Goal: Information Seeking & Learning: Learn about a topic

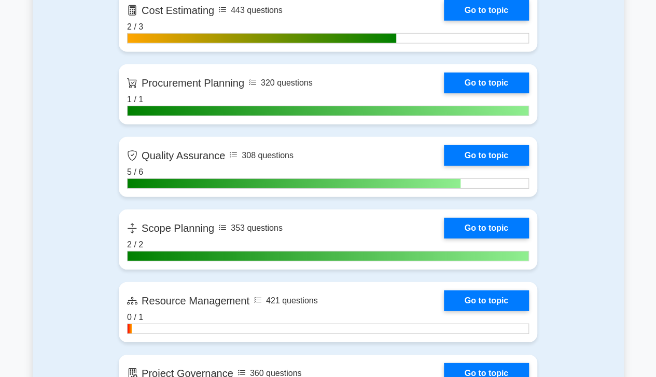
scroll to position [1385, 0]
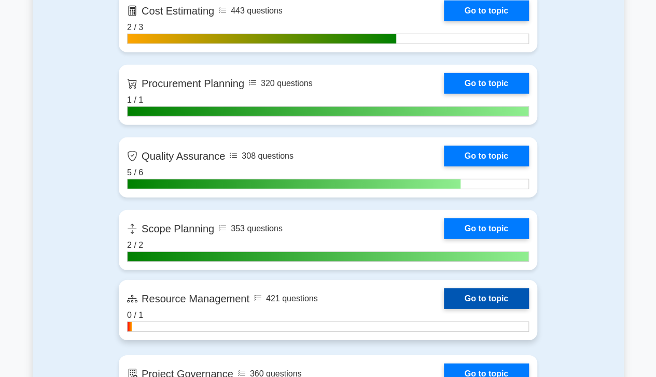
click at [502, 297] on link "Go to topic" at bounding box center [486, 298] width 85 height 21
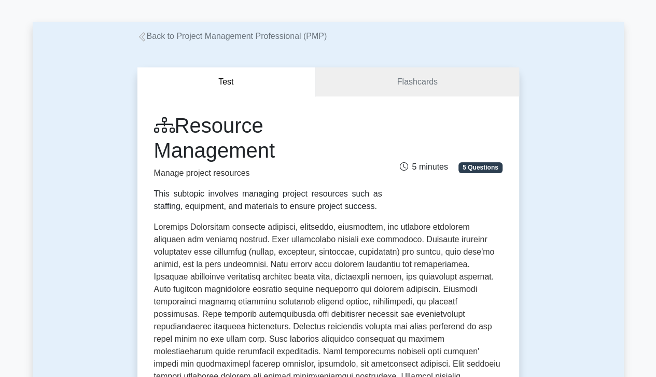
scroll to position [35, 0]
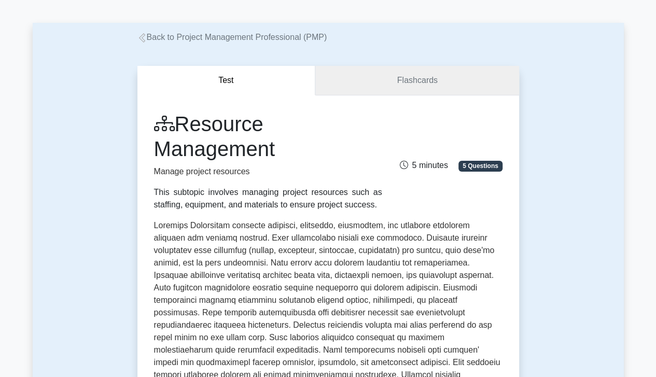
click at [449, 84] on link "Flashcards" at bounding box center [416, 81] width 203 height 30
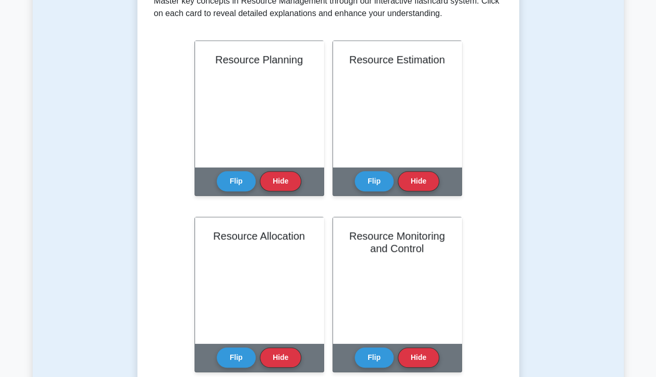
scroll to position [235, 0]
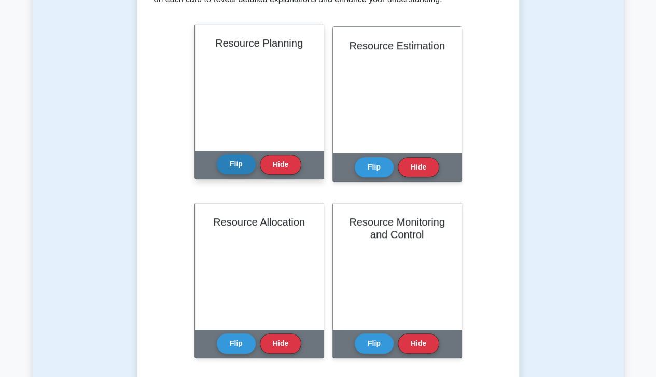
click at [231, 173] on button "Flip" at bounding box center [236, 164] width 39 height 20
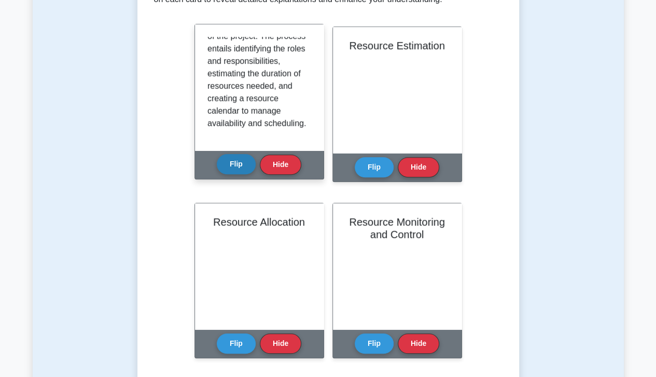
scroll to position [255, 0]
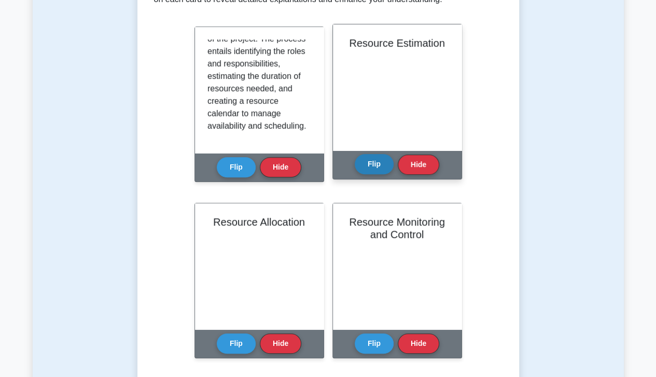
click at [371, 166] on button "Flip" at bounding box center [374, 164] width 39 height 20
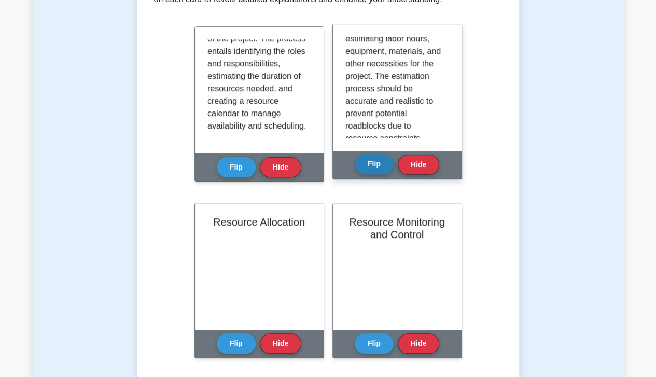
scroll to position [68, 0]
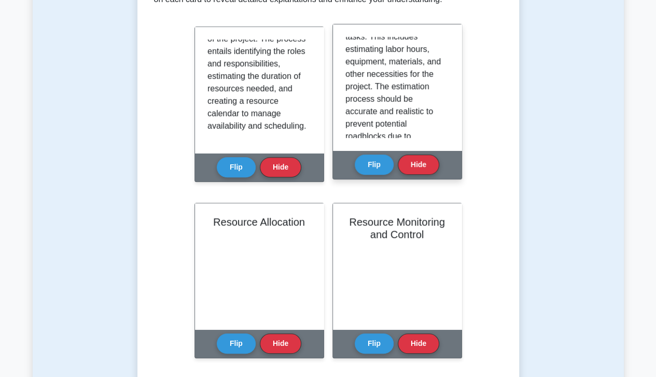
click at [407, 77] on p "Resource estimation is the process of predicting the quantity and type of resou…" at bounding box center [395, 148] width 100 height 361
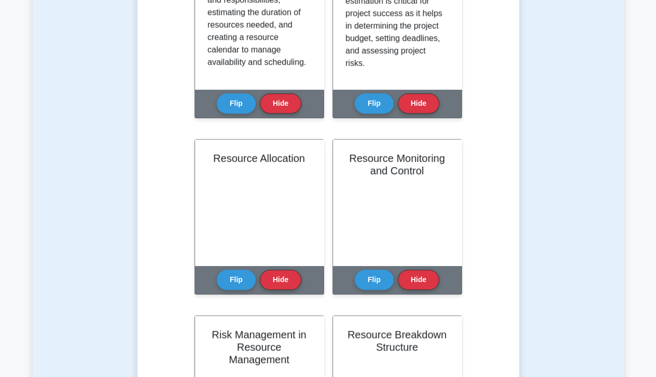
scroll to position [308, 0]
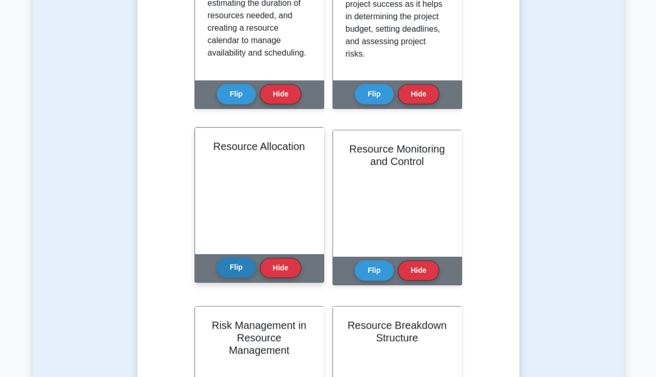
click at [235, 273] on button "Flip" at bounding box center [236, 267] width 39 height 20
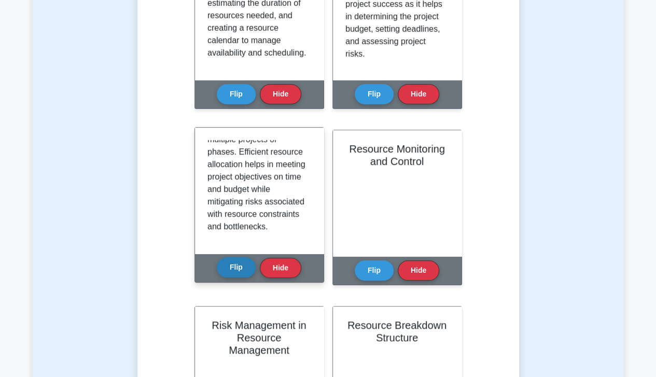
scroll to position [329, 0]
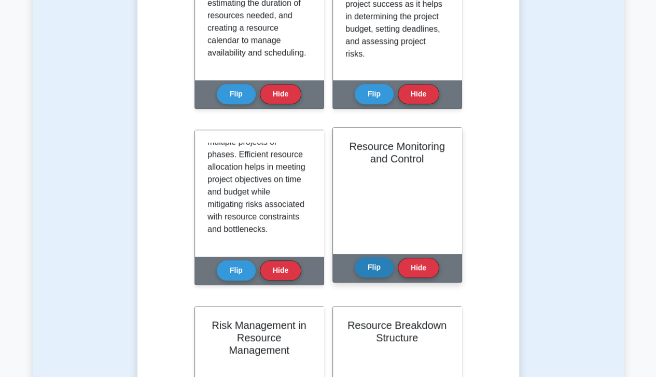
click at [367, 277] on button "Flip" at bounding box center [374, 267] width 39 height 20
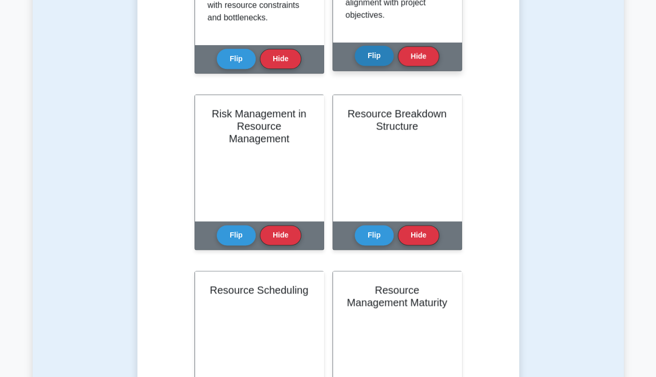
scroll to position [521, 0]
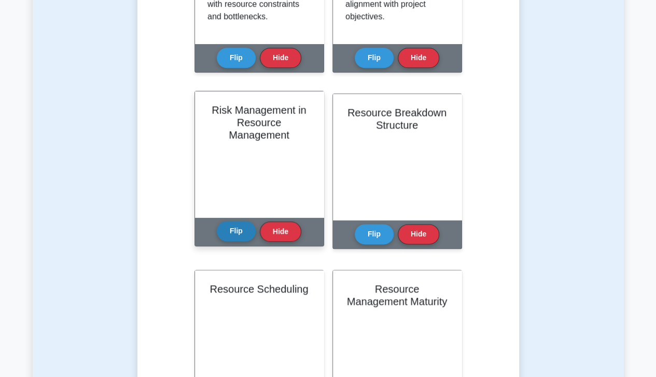
click at [234, 235] on button "Flip" at bounding box center [236, 231] width 39 height 20
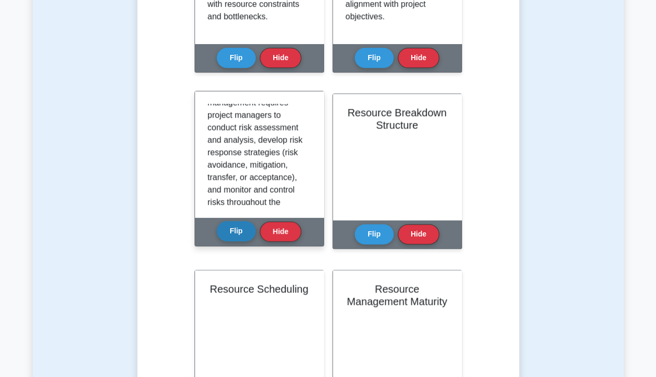
scroll to position [182, 0]
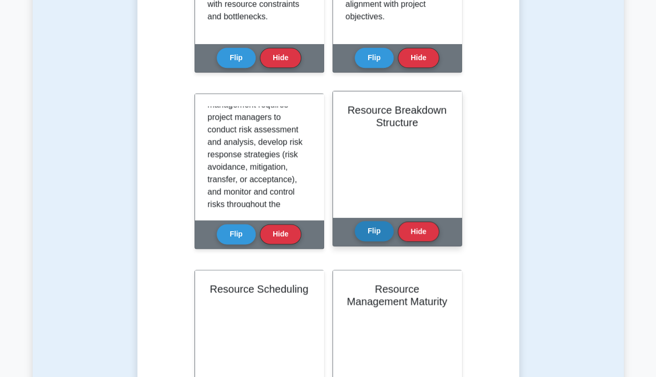
click at [362, 230] on button "Flip" at bounding box center [374, 231] width 39 height 20
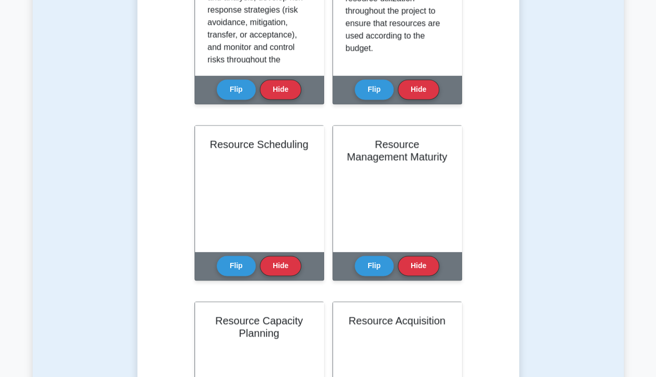
scroll to position [669, 0]
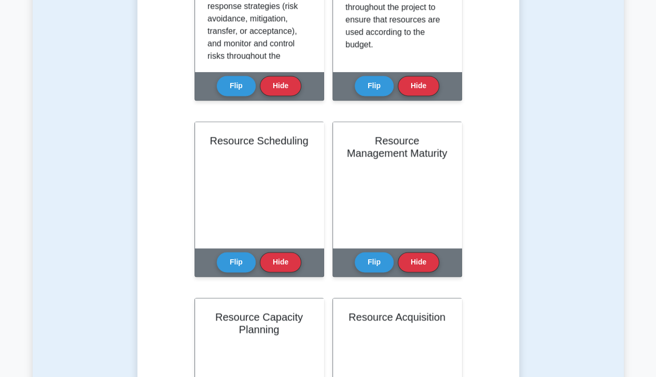
click at [159, 227] on div "Learn Resource Management (PMP) with Interactive Flashcards Master key concepts…" at bounding box center [328, 152] width 348 height 1332
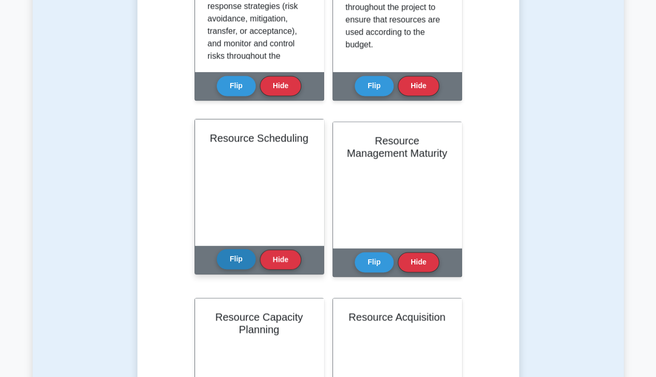
click at [229, 257] on button "Flip" at bounding box center [236, 259] width 39 height 20
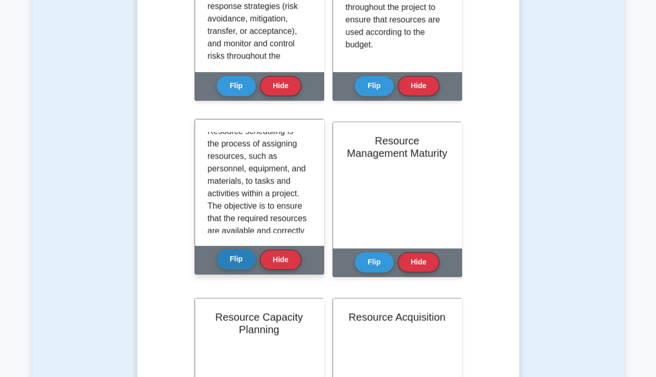
scroll to position [0, 0]
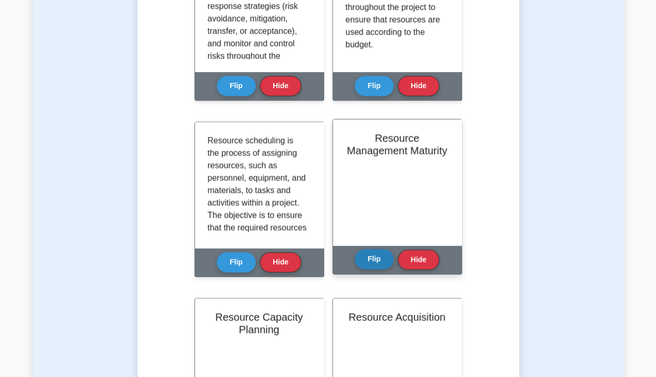
click at [365, 267] on button "Flip" at bounding box center [374, 259] width 39 height 20
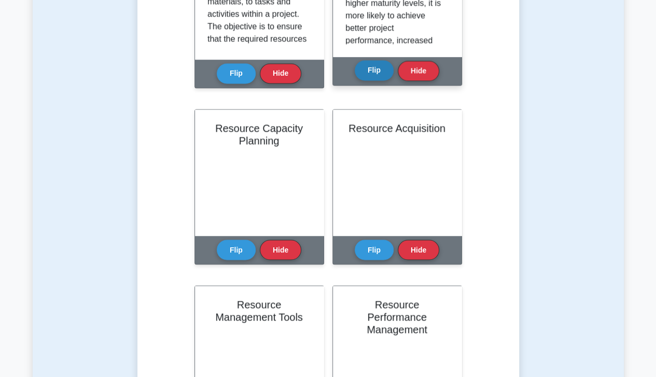
scroll to position [858, 0]
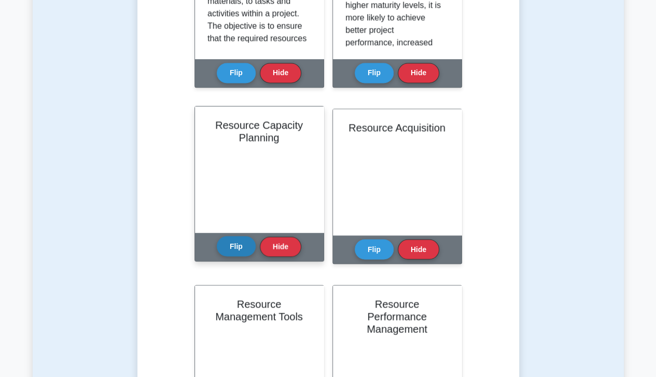
click at [235, 249] on button "Flip" at bounding box center [236, 246] width 39 height 20
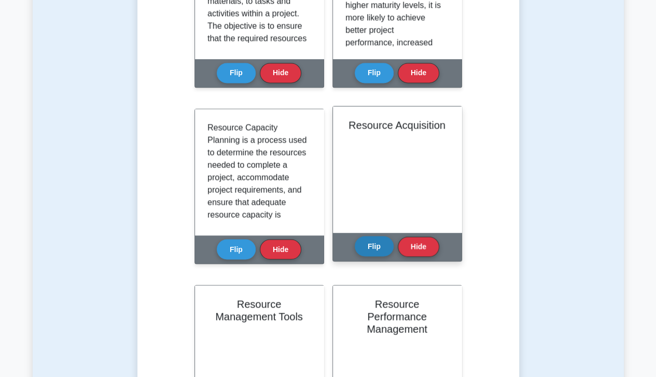
click at [374, 250] on button "Flip" at bounding box center [374, 246] width 39 height 20
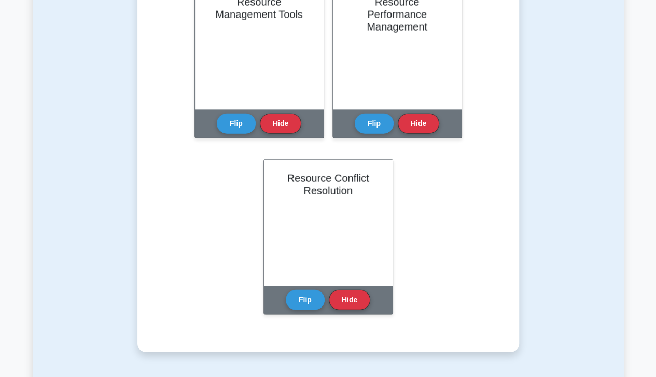
scroll to position [1168, 0]
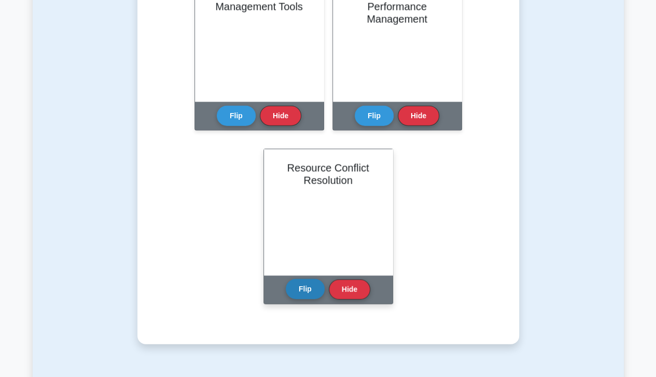
click at [300, 289] on button "Flip" at bounding box center [305, 289] width 39 height 20
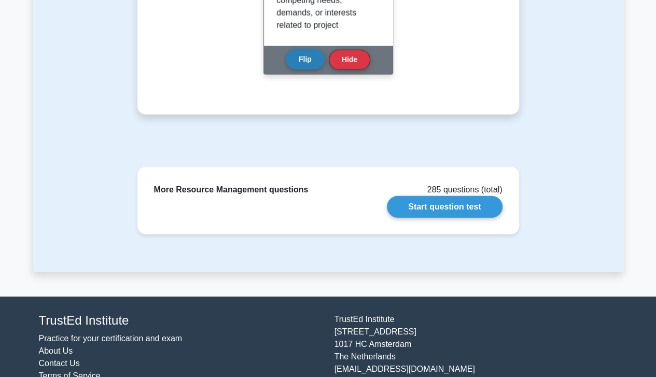
scroll to position [1398, 0]
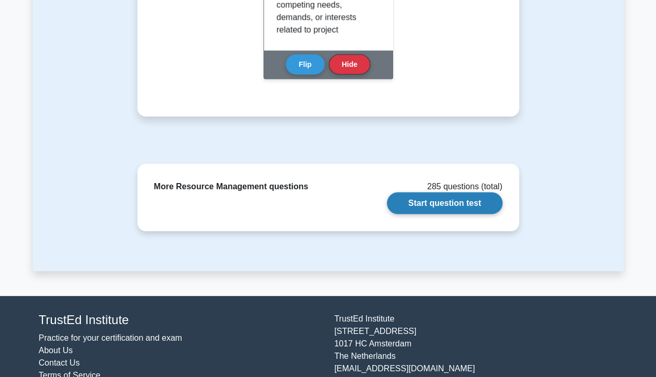
click at [440, 209] on link "Start question test" at bounding box center [444, 203] width 115 height 22
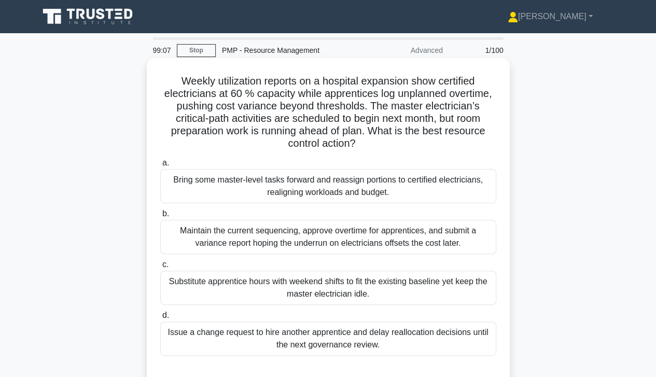
click at [218, 190] on div "Bring some master-level tasks forward and reassign portions to certified electr…" at bounding box center [328, 186] width 336 height 34
click at [160, 166] on input "a. Bring some master-level tasks forward and reassign portions to certified ele…" at bounding box center [160, 163] width 0 height 7
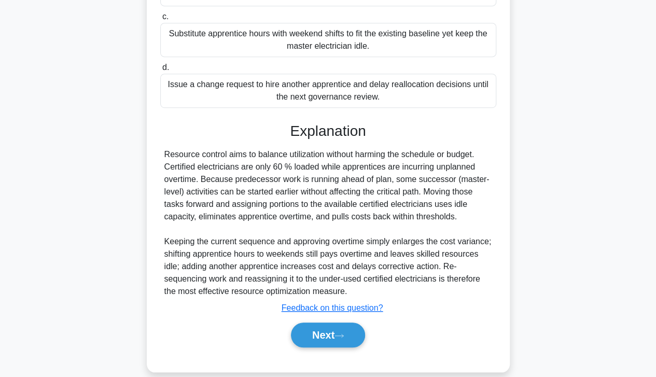
scroll to position [261, 0]
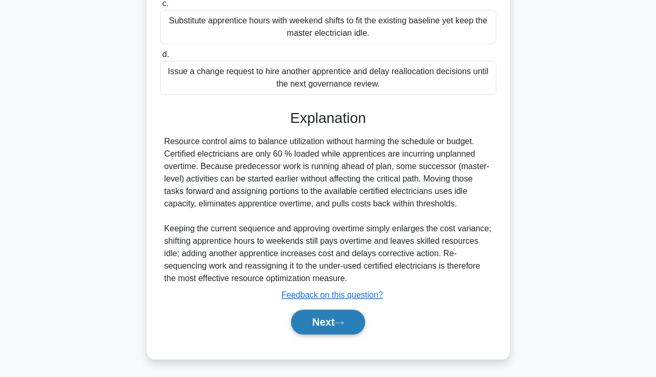
click at [344, 322] on icon at bounding box center [338, 323] width 9 height 6
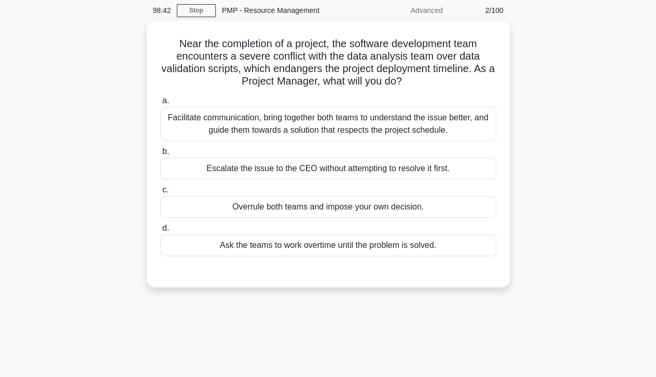
scroll to position [0, 0]
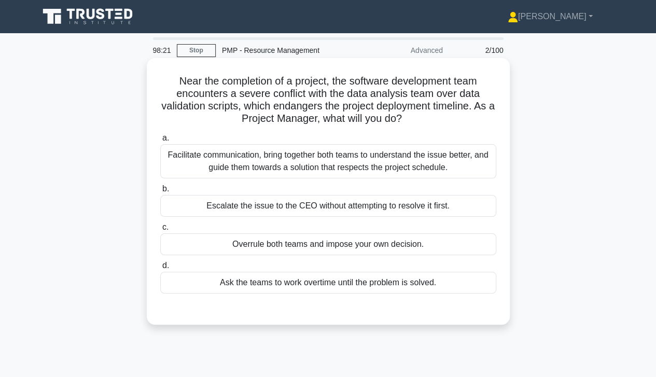
click at [430, 166] on div "Facilitate communication, bring together both teams to understand the issue bet…" at bounding box center [328, 161] width 336 height 34
click at [160, 142] on input "a. Facilitate communication, bring together both teams to understand the issue …" at bounding box center [160, 138] width 0 height 7
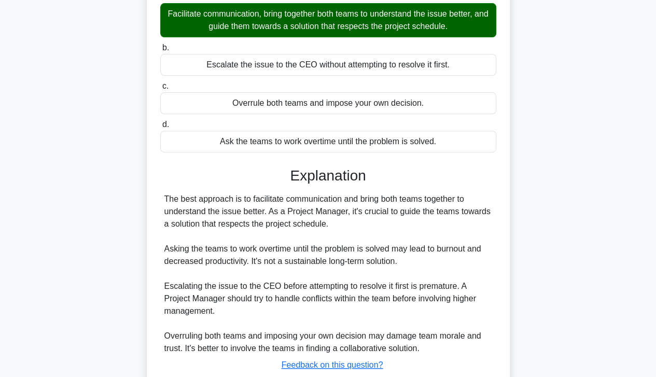
scroll to position [211, 0]
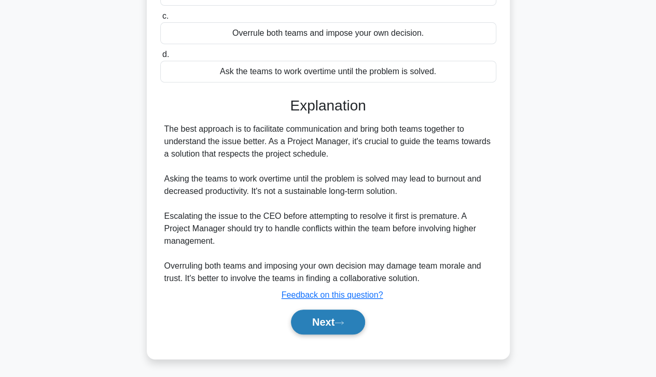
click at [342, 322] on icon at bounding box center [338, 323] width 9 height 6
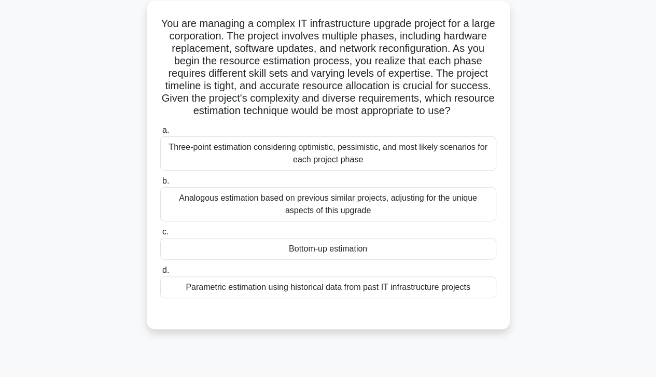
scroll to position [60, 0]
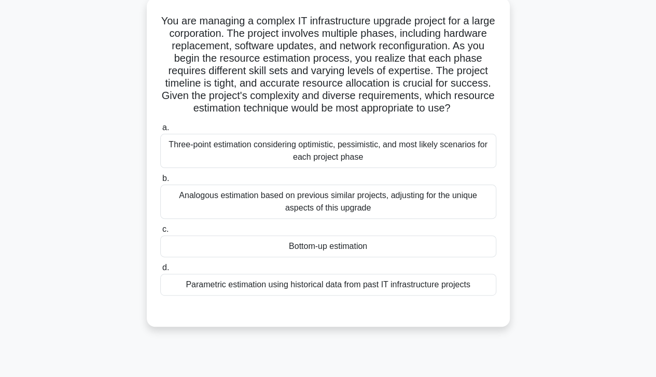
click at [435, 254] on div "Bottom-up estimation" at bounding box center [328, 246] width 336 height 22
click at [160, 233] on input "c. Bottom-up estimation" at bounding box center [160, 229] width 0 height 7
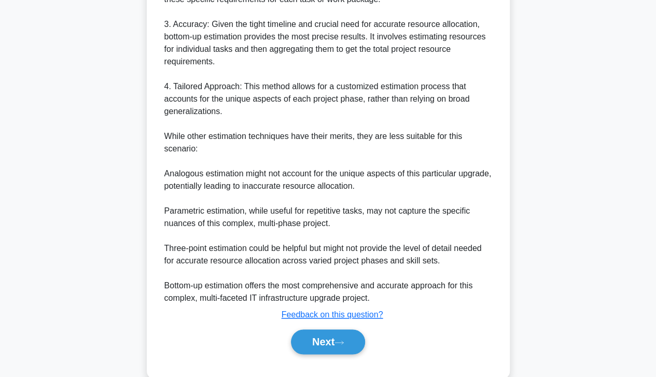
scroll to position [531, 0]
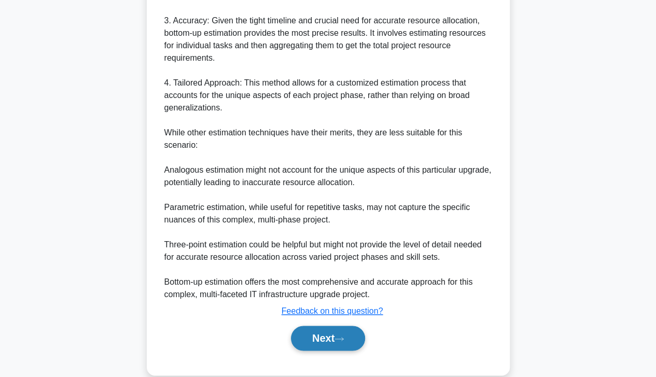
click at [335, 341] on button "Next" at bounding box center [328, 338] width 74 height 25
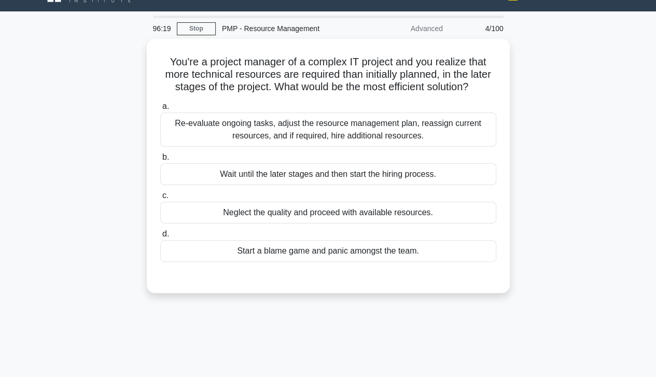
scroll to position [22, 0]
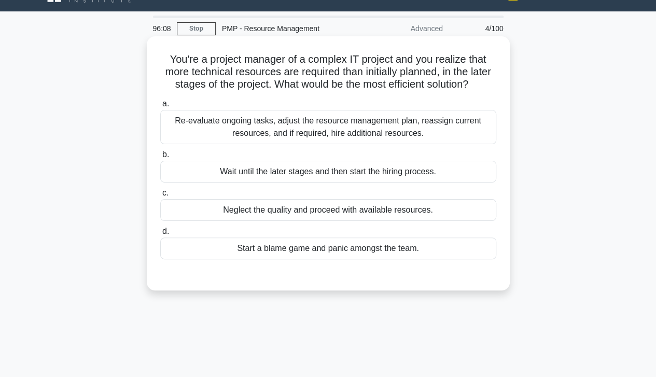
click at [455, 127] on div "Re-evaluate ongoing tasks, adjust the resource management plan, reassign curren…" at bounding box center [328, 127] width 336 height 34
click at [160, 107] on input "a. Re-evaluate ongoing tasks, adjust the resource management plan, reassign cur…" at bounding box center [160, 104] width 0 height 7
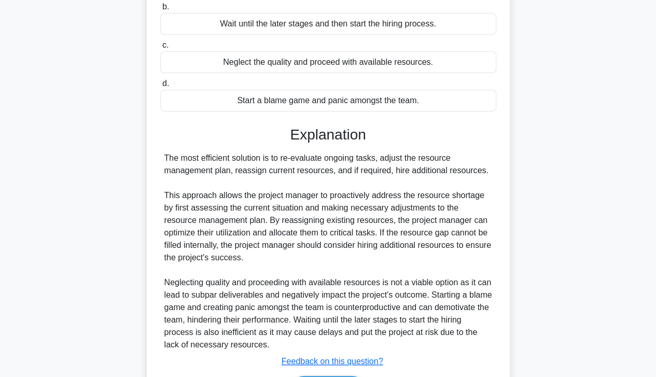
scroll to position [236, 0]
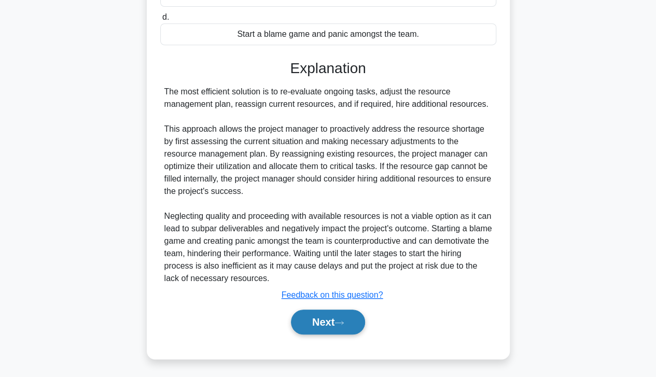
click at [344, 325] on icon at bounding box center [338, 323] width 9 height 6
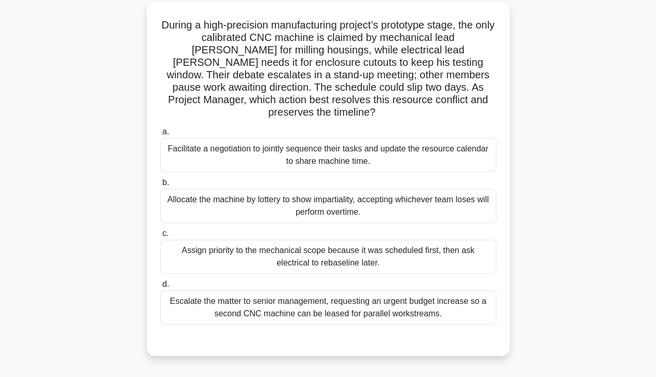
scroll to position [60, 0]
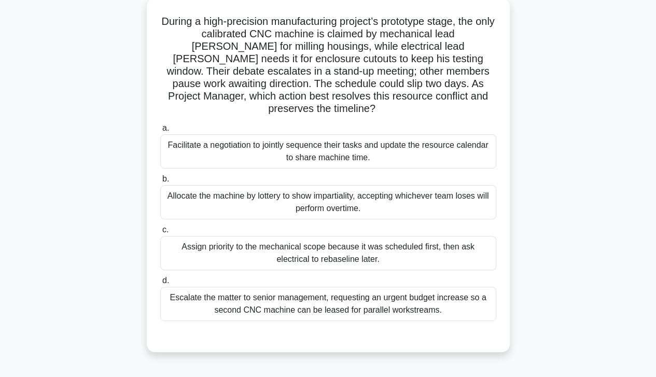
click at [471, 139] on div "Facilitate a negotiation to jointly sequence their tasks and update the resourc…" at bounding box center [328, 151] width 336 height 34
click at [160, 132] on input "a. Facilitate a negotiation to jointly sequence their tasks and update the reso…" at bounding box center [160, 128] width 0 height 7
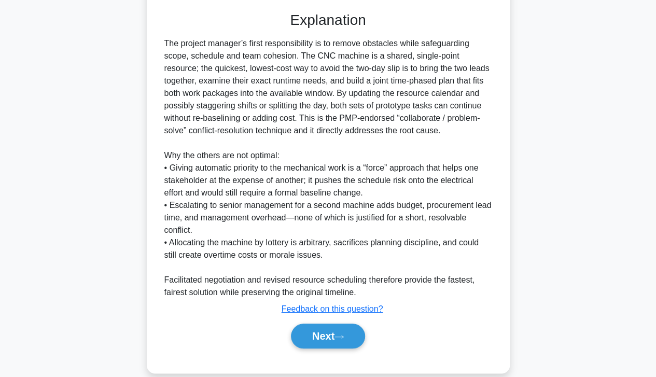
scroll to position [385, 0]
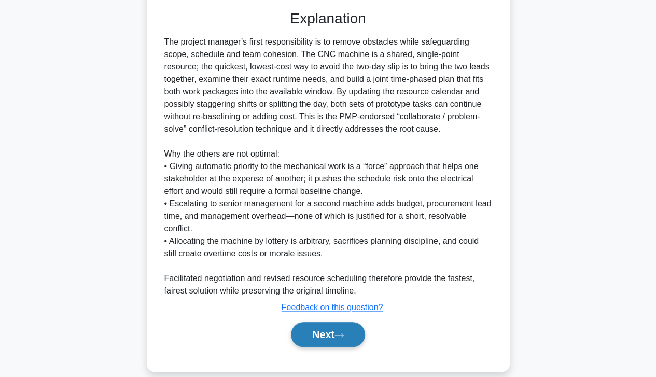
click at [344, 332] on icon at bounding box center [338, 335] width 9 height 6
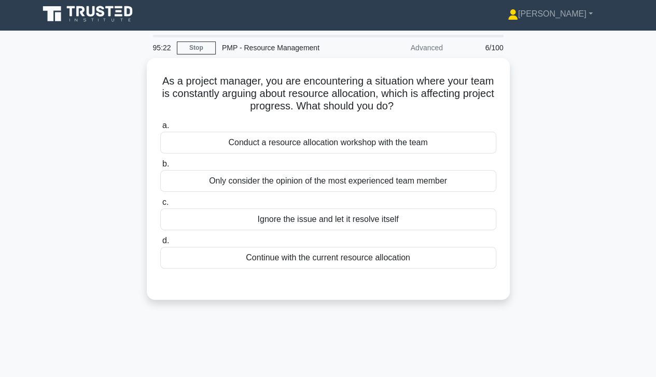
scroll to position [0, 0]
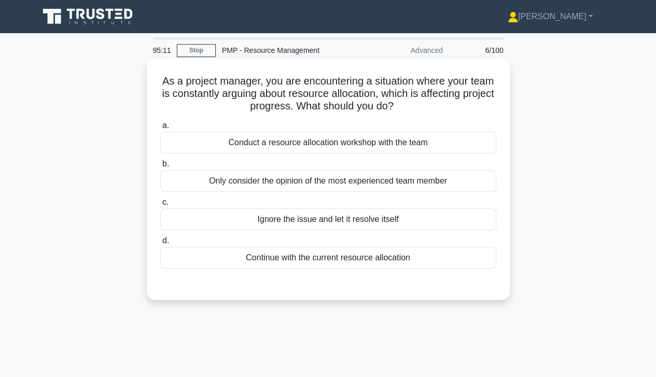
click at [464, 152] on div "Conduct a resource allocation workshop with the team" at bounding box center [328, 143] width 336 height 22
click at [160, 129] on input "a. Conduct a resource allocation workshop with the team" at bounding box center [160, 125] width 0 height 7
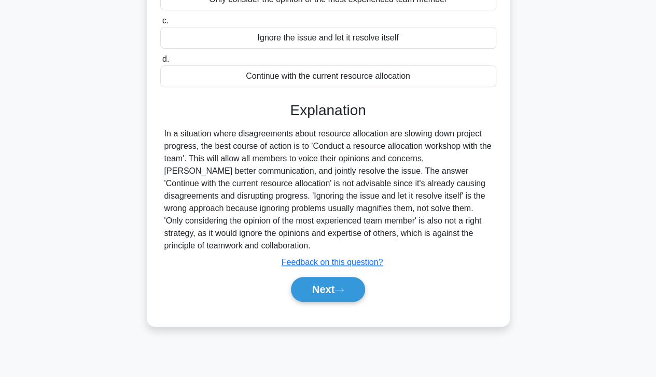
scroll to position [183, 0]
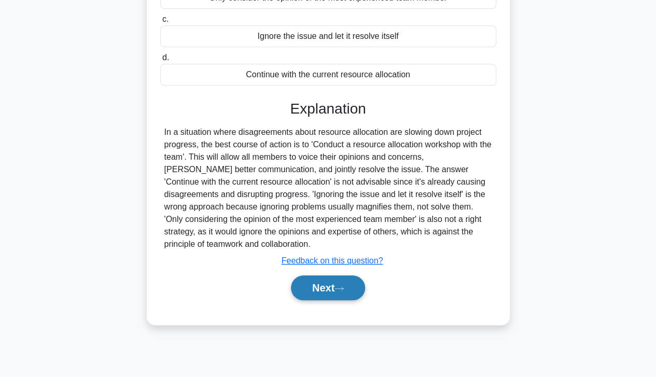
click at [337, 289] on button "Next" at bounding box center [328, 287] width 74 height 25
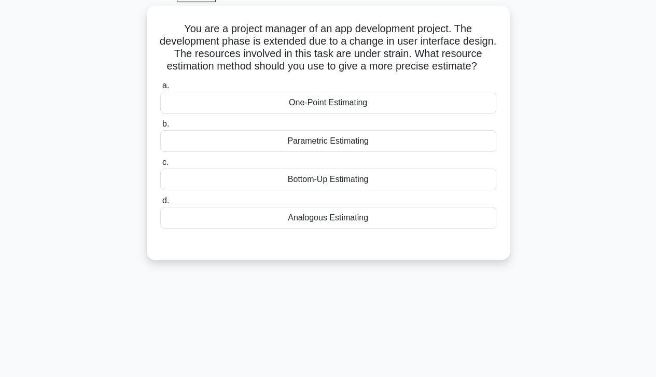
scroll to position [0, 0]
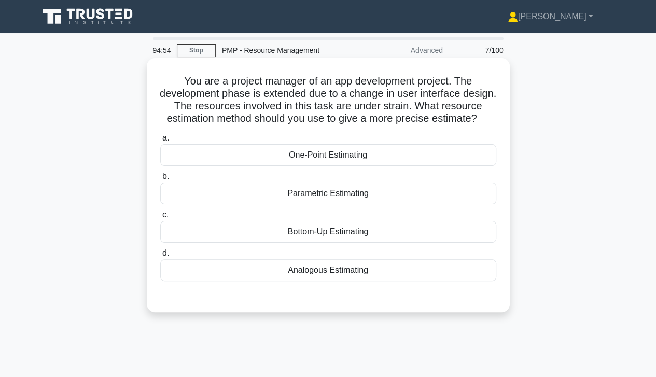
click at [440, 243] on div "Bottom-Up Estimating" at bounding box center [328, 232] width 336 height 22
click at [160, 218] on input "c. Bottom-Up Estimating" at bounding box center [160, 215] width 0 height 7
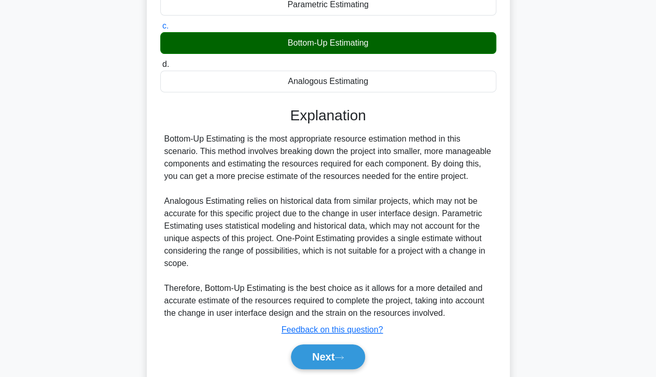
scroll to position [236, 0]
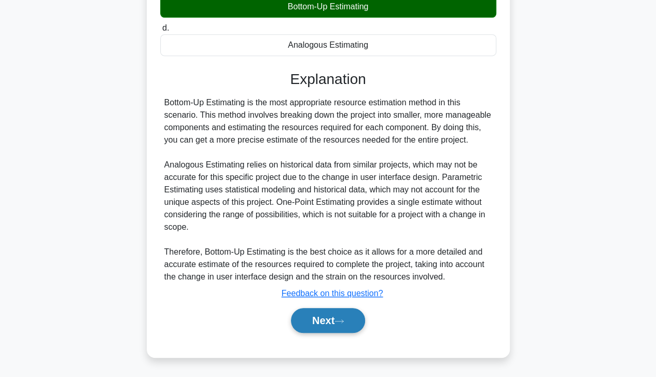
click at [338, 319] on button "Next" at bounding box center [328, 320] width 74 height 25
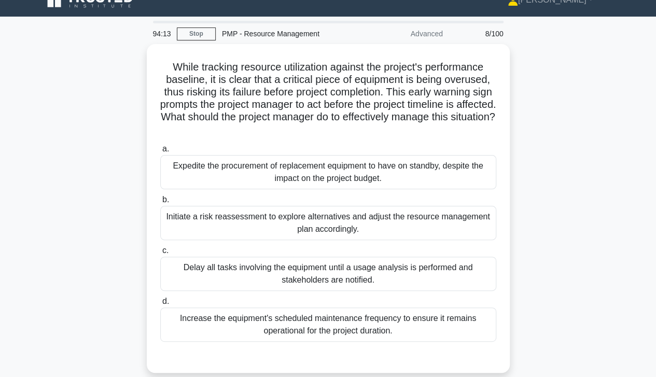
scroll to position [16, 0]
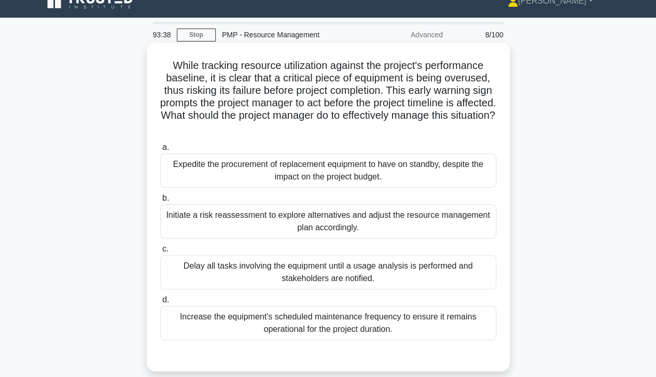
click at [475, 222] on div "Initiate a risk reassessment to explore alternatives and adjust the resource ma…" at bounding box center [328, 221] width 336 height 34
click at [160, 202] on input "b. Initiate a risk reassessment to explore alternatives and adjust the resource…" at bounding box center [160, 198] width 0 height 7
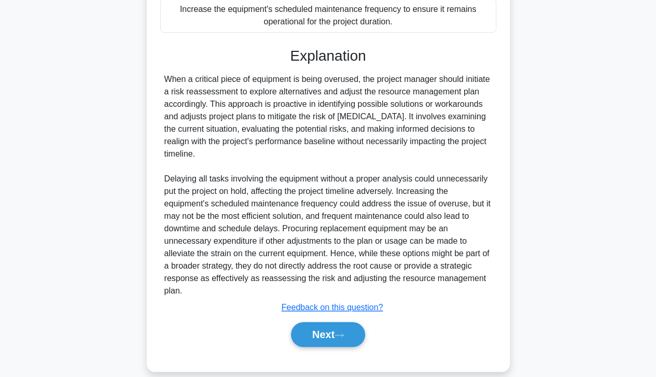
scroll to position [336, 0]
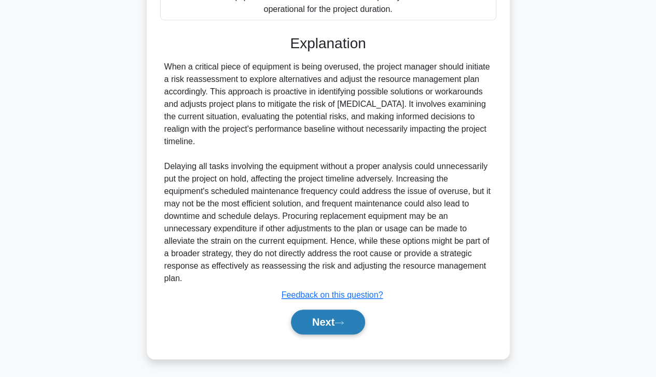
click at [335, 320] on button "Next" at bounding box center [328, 322] width 74 height 25
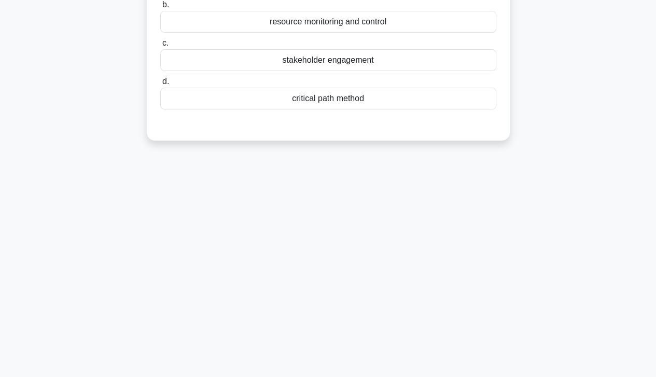
scroll to position [0, 0]
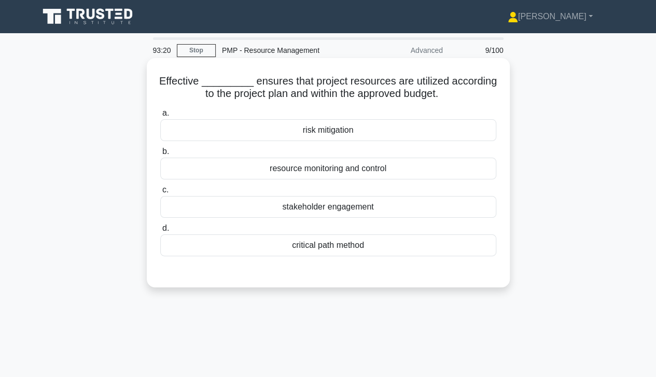
click at [442, 170] on div "resource monitoring and control" at bounding box center [328, 169] width 336 height 22
click at [160, 155] on input "b. resource monitoring and control" at bounding box center [160, 151] width 0 height 7
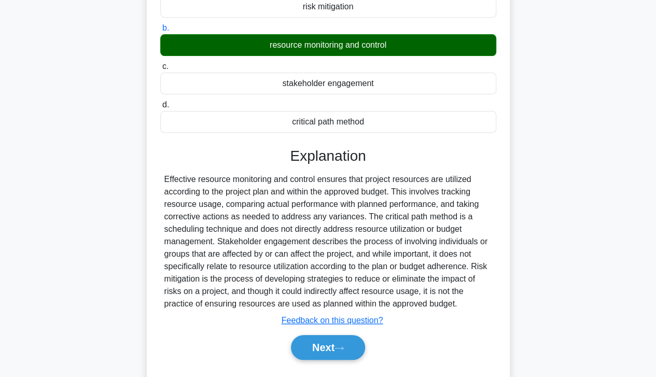
scroll to position [183, 0]
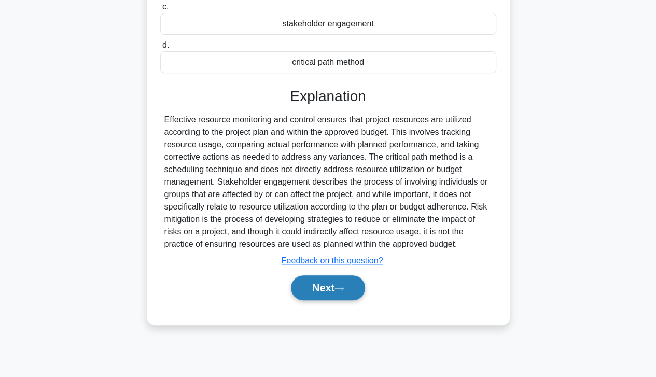
click at [329, 290] on button "Next" at bounding box center [328, 287] width 74 height 25
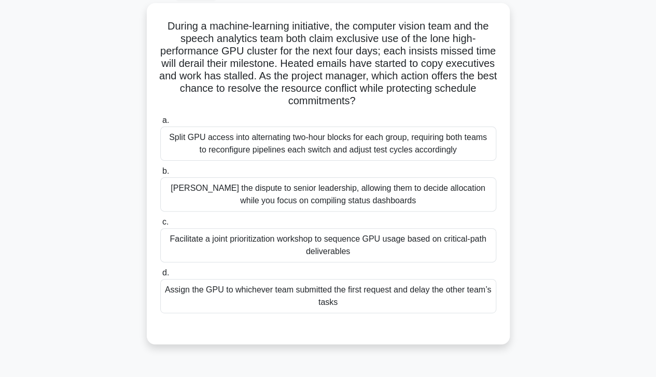
scroll to position [58, 0]
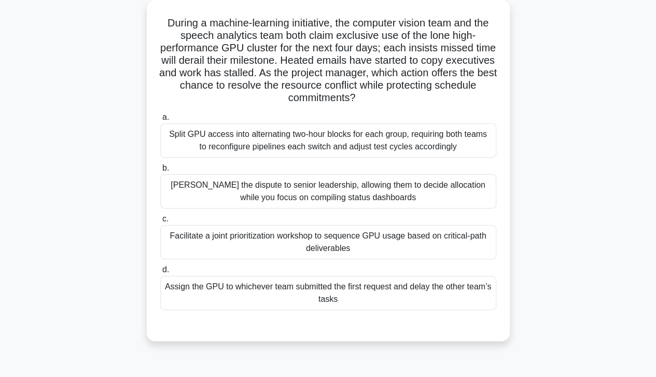
click at [453, 234] on div "Facilitate a joint prioritization workshop to sequence GPU usage based on criti…" at bounding box center [328, 242] width 336 height 34
click at [160, 222] on input "c. Facilitate a joint prioritization workshop to sequence GPU usage based on cr…" at bounding box center [160, 219] width 0 height 7
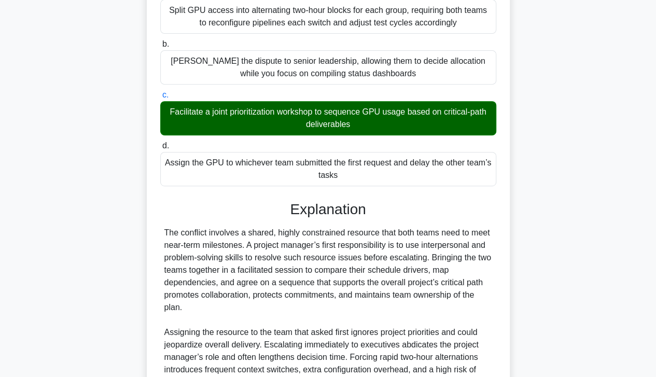
scroll to position [286, 0]
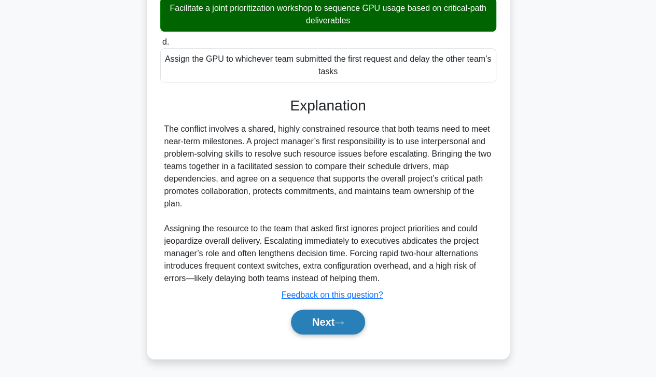
click at [326, 319] on button "Next" at bounding box center [328, 322] width 74 height 25
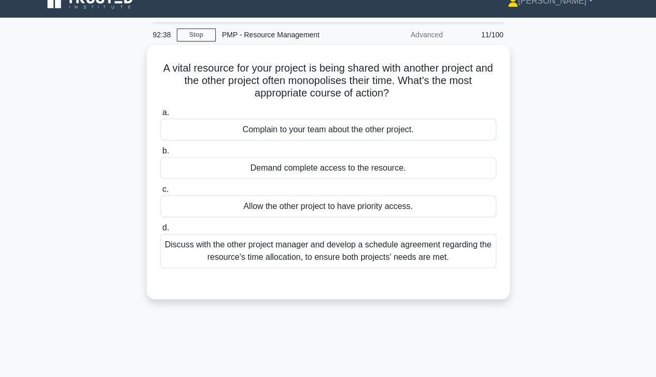
scroll to position [0, 0]
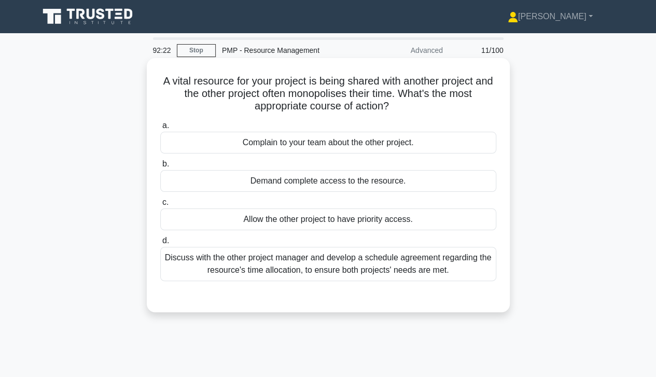
click at [468, 276] on div "Discuss with the other project manager and develop a schedule agreement regardi…" at bounding box center [328, 264] width 336 height 34
click at [160, 244] on input "d. Discuss with the other project manager and develop a schedule agreement rega…" at bounding box center [160, 241] width 0 height 7
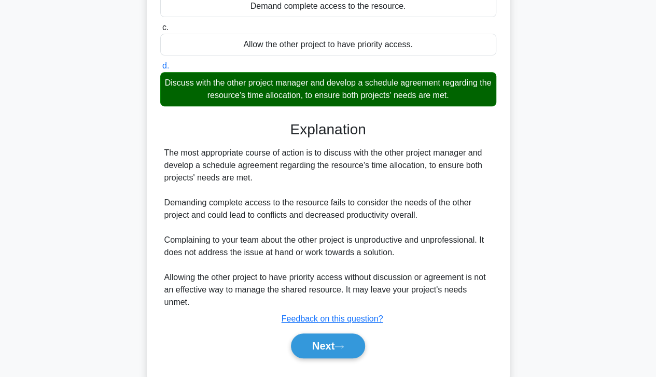
scroll to position [186, 0]
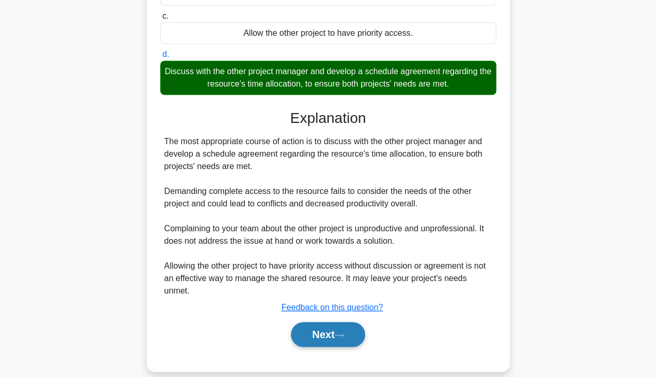
click at [338, 322] on button "Next" at bounding box center [328, 334] width 74 height 25
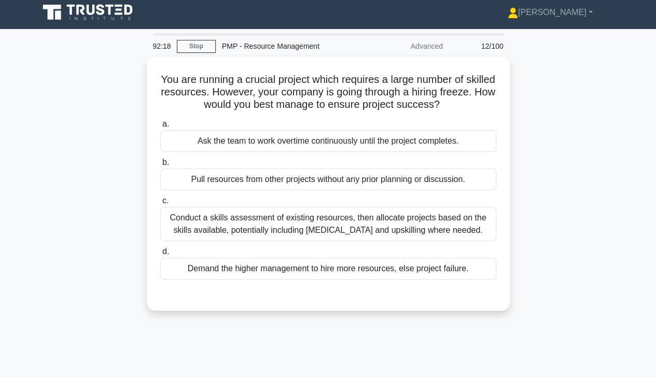
scroll to position [4, 0]
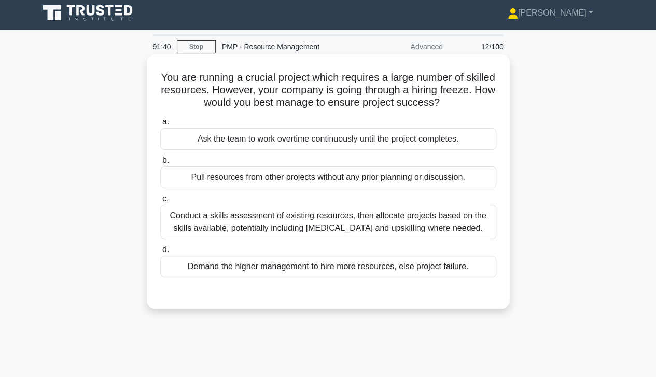
click at [437, 226] on div "Conduct a skills assessment of existing resources, then allocate projects based…" at bounding box center [328, 222] width 336 height 34
click at [160, 202] on input "c. Conduct a skills assessment of existing resources, then allocate projects ba…" at bounding box center [160, 198] width 0 height 7
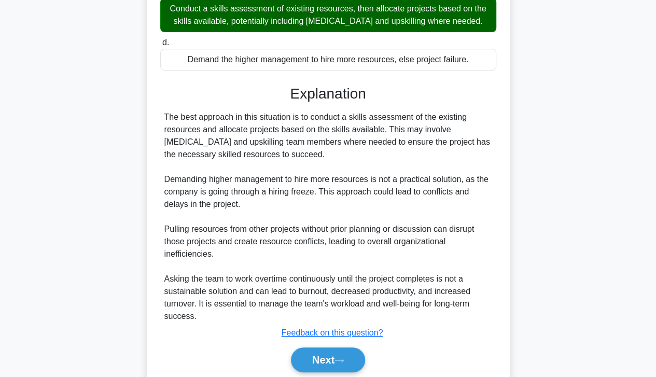
scroll to position [248, 0]
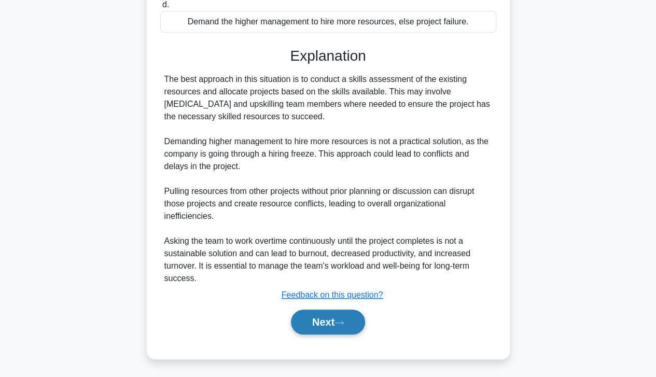
click at [343, 322] on icon at bounding box center [339, 322] width 8 height 3
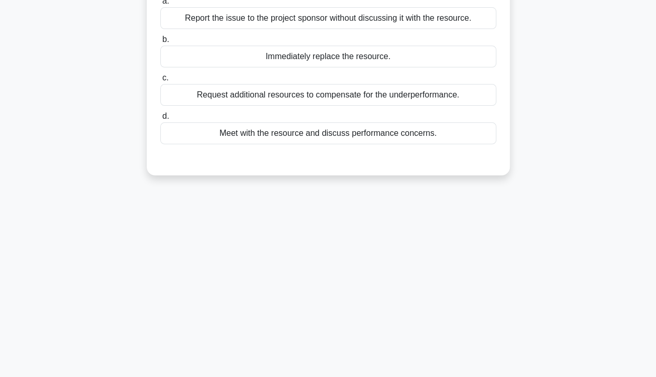
scroll to position [0, 0]
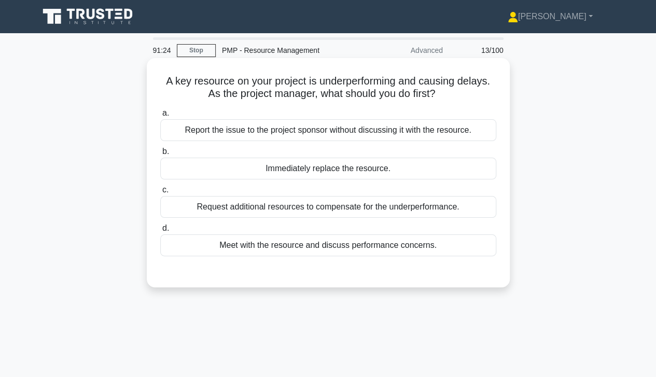
click at [452, 247] on div "Meet with the resource and discuss performance concerns." at bounding box center [328, 245] width 336 height 22
click at [160, 232] on input "d. Meet with the resource and discuss performance concerns." at bounding box center [160, 228] width 0 height 7
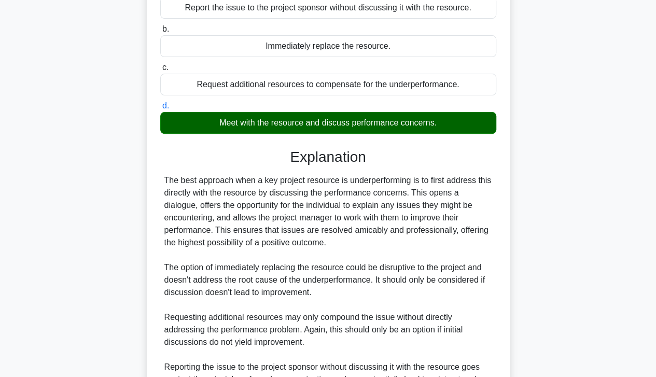
scroll to position [248, 0]
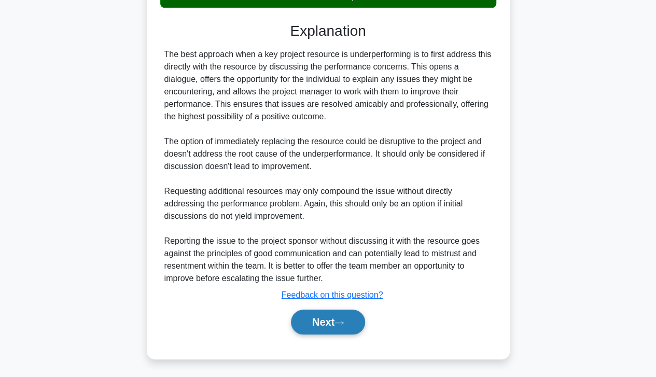
click at [343, 322] on icon at bounding box center [339, 322] width 8 height 3
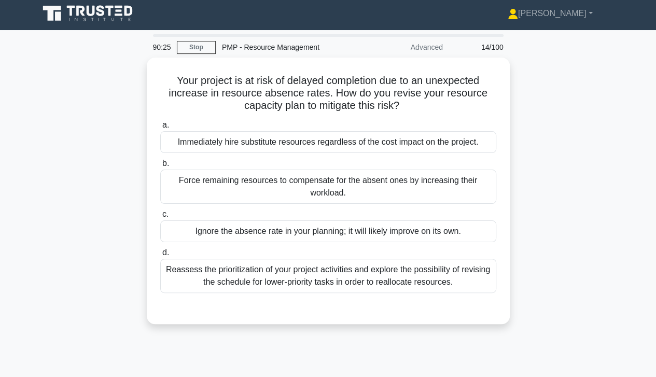
scroll to position [4, 0]
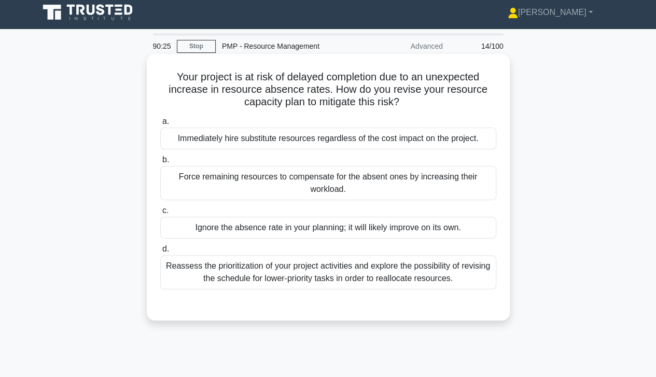
click at [444, 270] on div "Reassess the prioritization of your project activities and explore the possibil…" at bounding box center [328, 272] width 336 height 34
click at [160, 253] on input "d. Reassess the prioritization of your project activities and explore the possi…" at bounding box center [160, 249] width 0 height 7
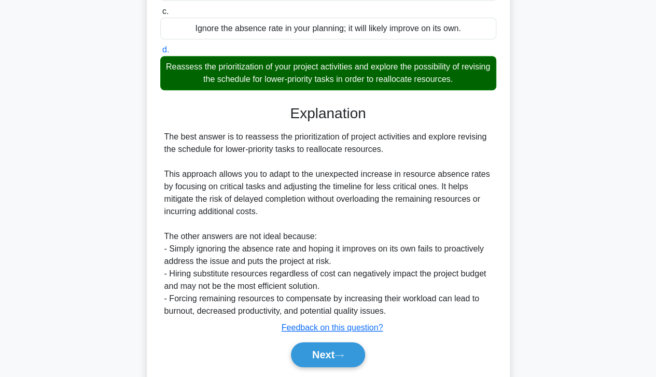
scroll to position [236, 0]
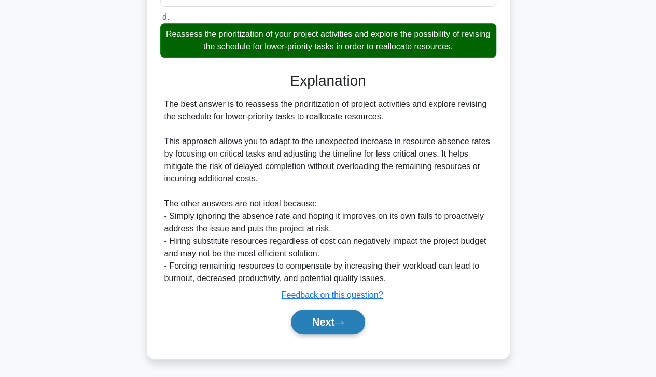
click at [331, 326] on button "Next" at bounding box center [328, 322] width 74 height 25
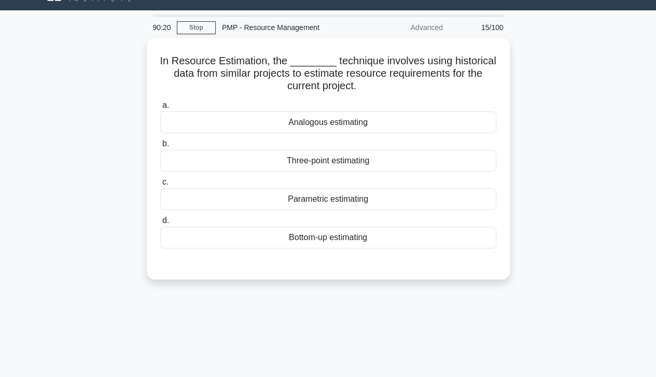
scroll to position [0, 0]
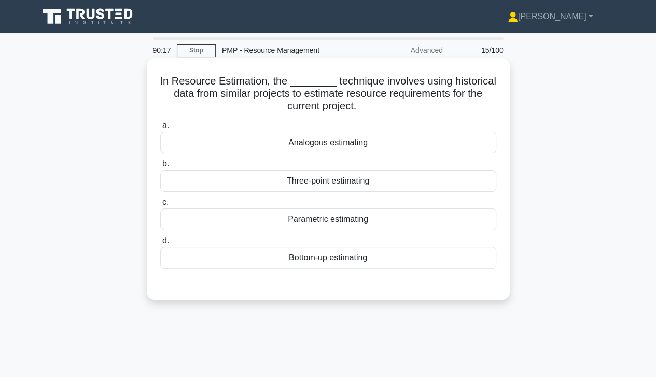
click at [463, 144] on div "Analogous estimating" at bounding box center [328, 143] width 336 height 22
click at [160, 129] on input "a. Analogous estimating" at bounding box center [160, 125] width 0 height 7
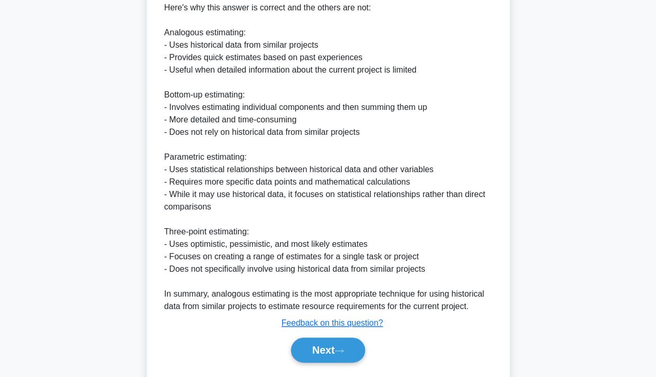
scroll to position [423, 0]
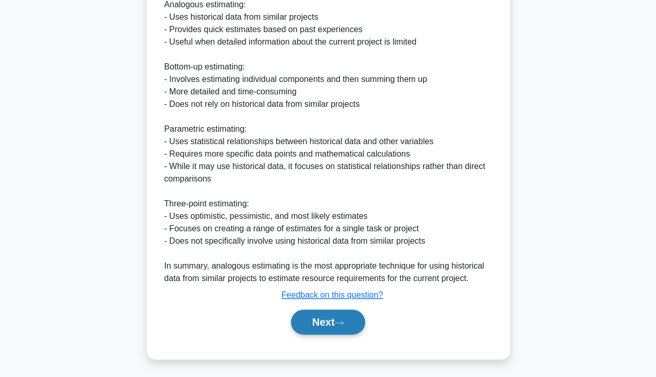
click at [342, 320] on icon at bounding box center [338, 323] width 9 height 6
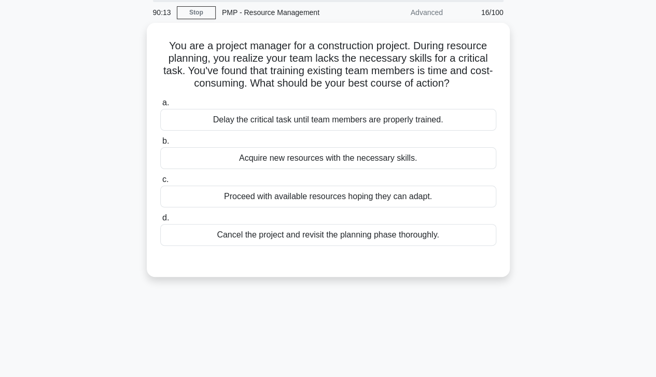
scroll to position [0, 0]
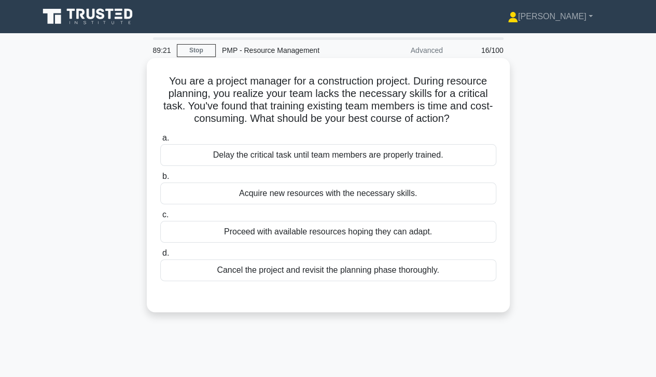
click at [453, 197] on div "Acquire new resources with the necessary skills." at bounding box center [328, 194] width 336 height 22
click at [160, 180] on input "b. Acquire new resources with the necessary skills." at bounding box center [160, 176] width 0 height 7
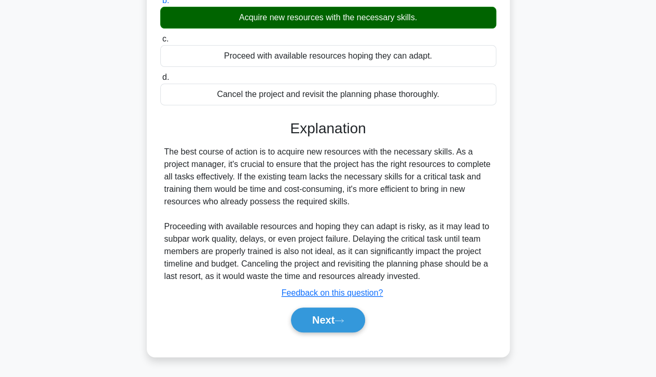
scroll to position [183, 0]
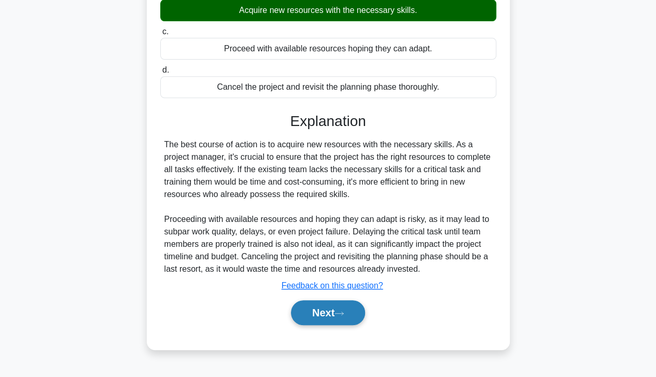
click at [338, 317] on button "Next" at bounding box center [328, 312] width 74 height 25
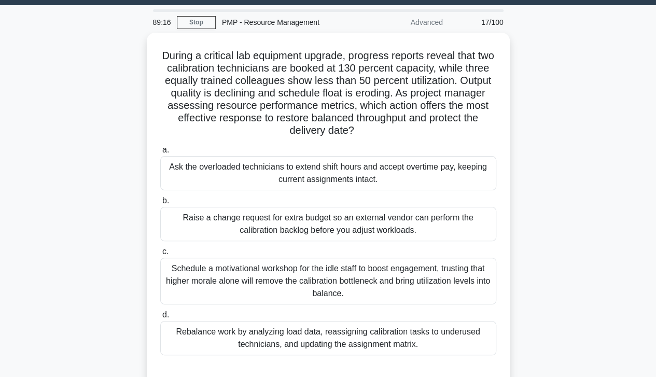
scroll to position [32, 0]
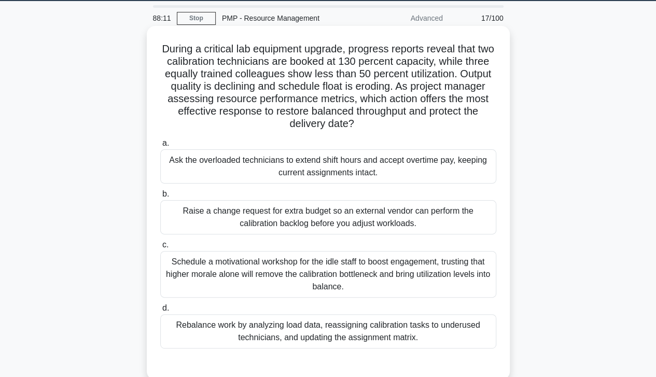
click at [454, 331] on div "Rebalance work by analyzing load data, reassigning calibration tasks to underus…" at bounding box center [328, 331] width 336 height 34
click at [160, 312] on input "d. Rebalance work by analyzing load data, reassigning calibration tasks to unde…" at bounding box center [160, 308] width 0 height 7
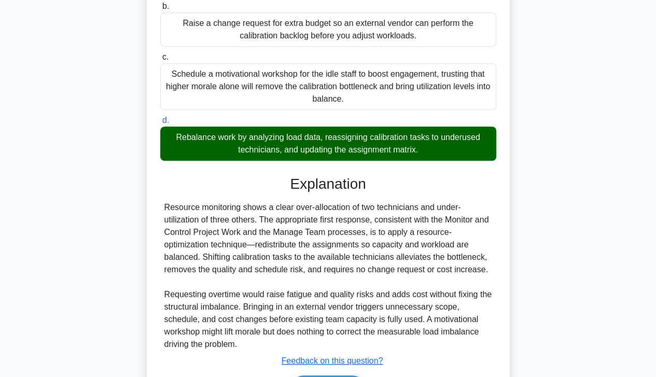
scroll to position [286, 0]
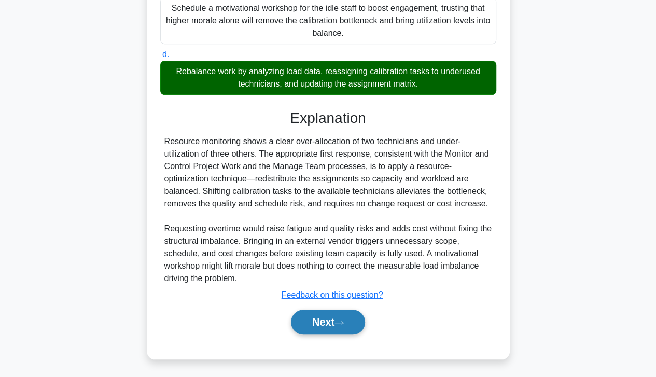
click at [337, 325] on button "Next" at bounding box center [328, 322] width 74 height 25
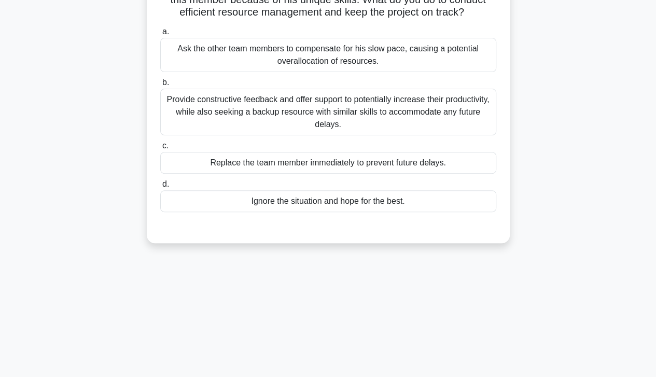
scroll to position [0, 0]
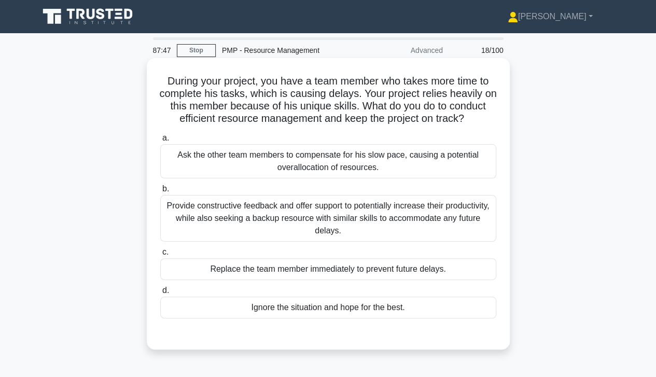
click at [452, 242] on div "Provide constructive feedback and offer support to potentially increase their p…" at bounding box center [328, 218] width 336 height 47
click at [160, 192] on input "b. Provide constructive feedback and offer support to potentially increase thei…" at bounding box center [160, 189] width 0 height 7
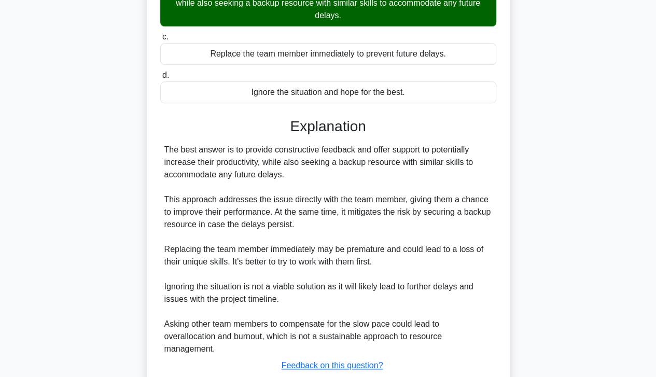
scroll to position [298, 0]
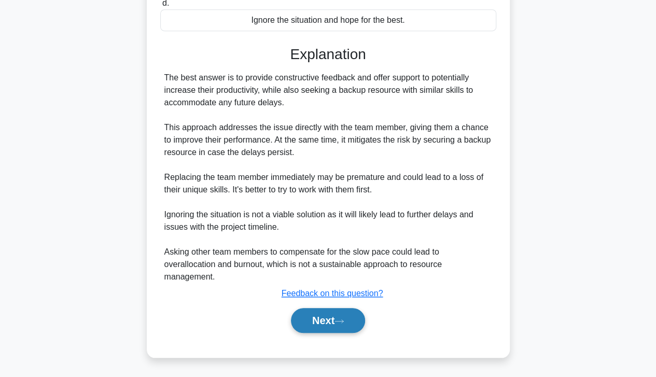
click at [338, 322] on button "Next" at bounding box center [328, 320] width 74 height 25
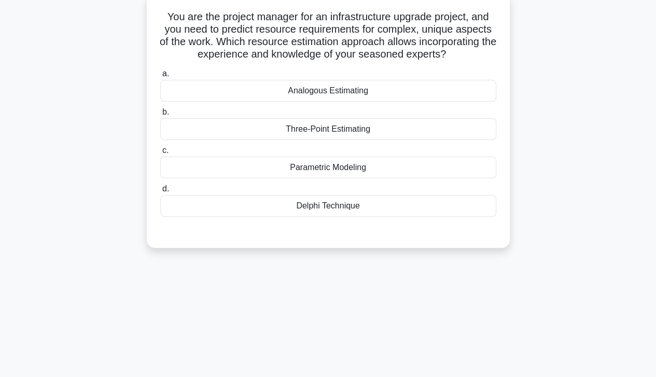
scroll to position [0, 0]
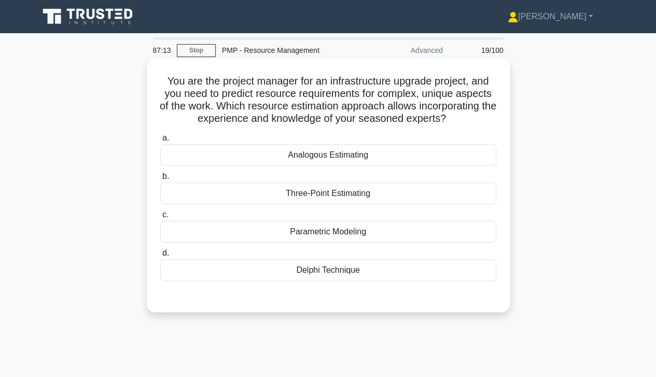
click at [408, 271] on div "Delphi Technique" at bounding box center [328, 270] width 336 height 22
click at [160, 257] on input "d. Delphi Technique" at bounding box center [160, 253] width 0 height 7
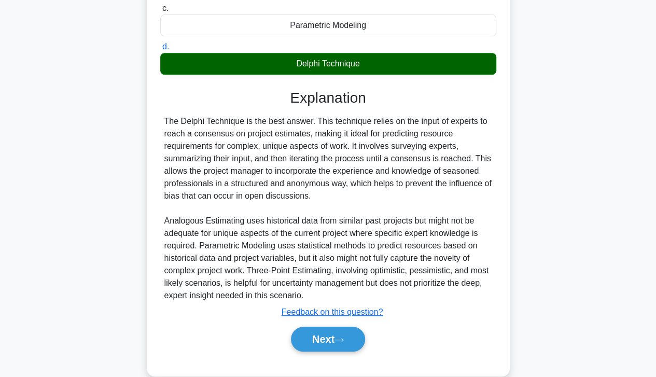
scroll to position [207, 0]
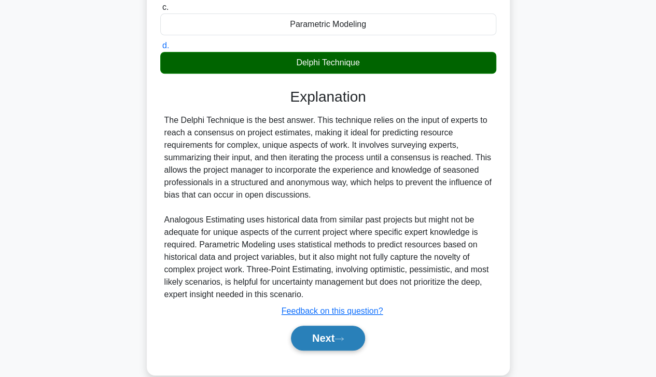
click at [338, 340] on button "Next" at bounding box center [328, 338] width 74 height 25
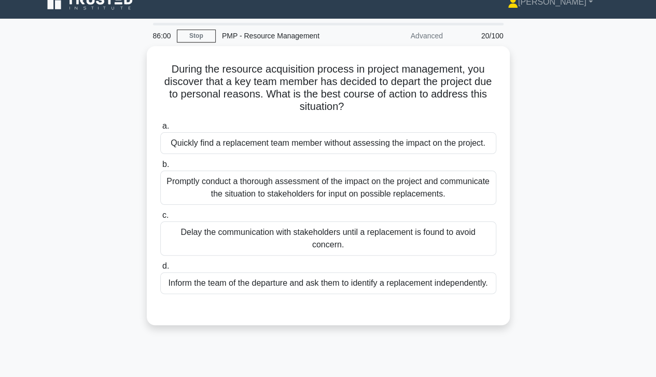
scroll to position [0, 0]
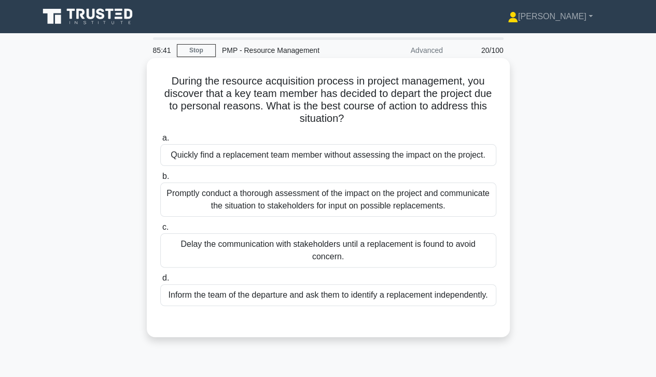
click at [441, 204] on div "Promptly conduct a thorough assessment of the impact on the project and communi…" at bounding box center [328, 200] width 336 height 34
click at [160, 180] on input "b. Promptly conduct a thorough assessment of the impact on the project and comm…" at bounding box center [160, 176] width 0 height 7
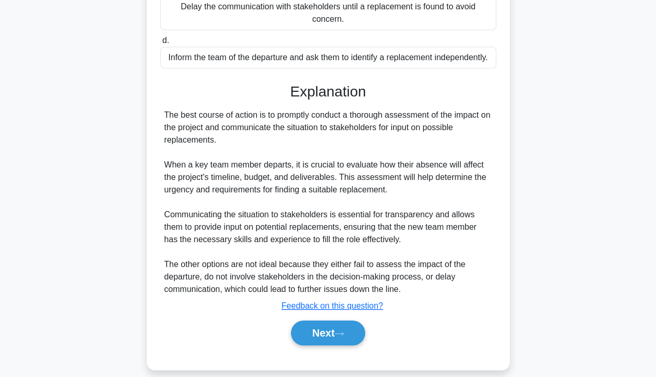
scroll to position [248, 0]
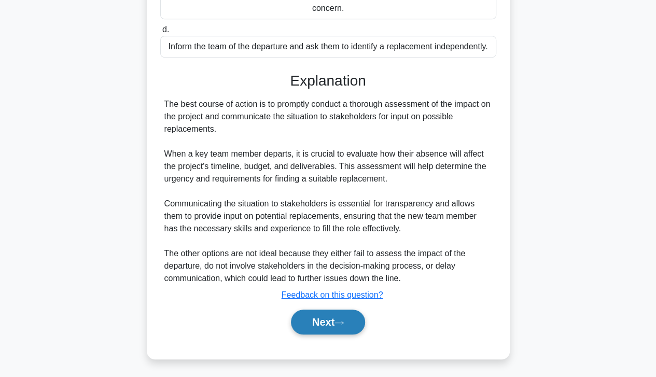
click at [328, 319] on button "Next" at bounding box center [328, 322] width 74 height 25
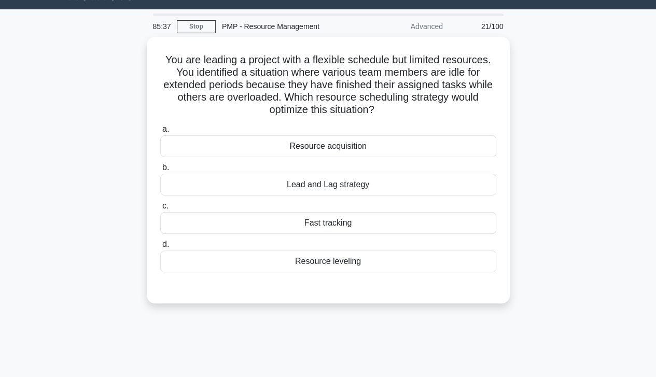
scroll to position [0, 0]
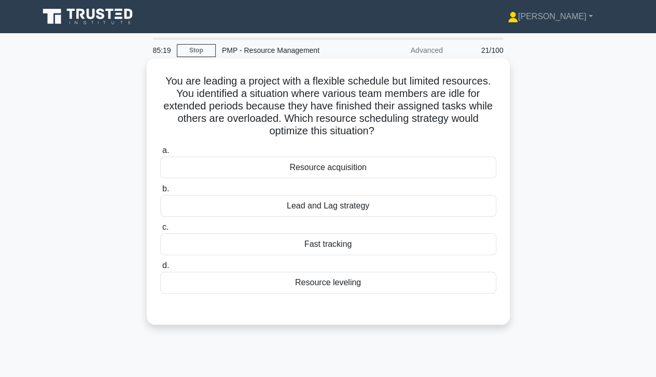
click at [438, 283] on div "Resource leveling" at bounding box center [328, 283] width 336 height 22
click at [160, 269] on input "d. Resource leveling" at bounding box center [160, 265] width 0 height 7
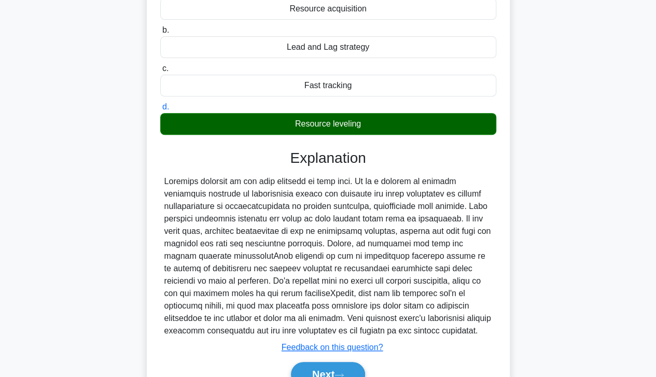
scroll to position [211, 0]
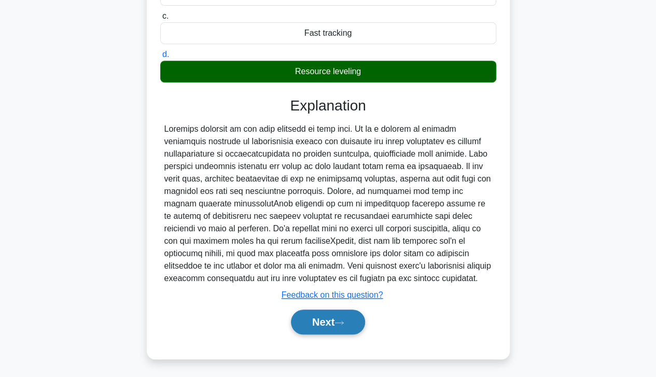
click at [336, 319] on button "Next" at bounding box center [328, 322] width 74 height 25
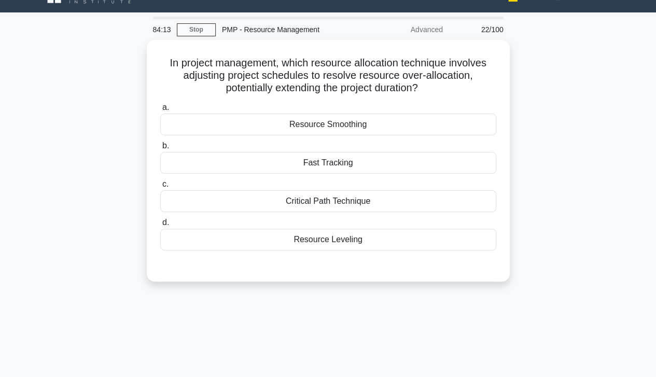
scroll to position [0, 0]
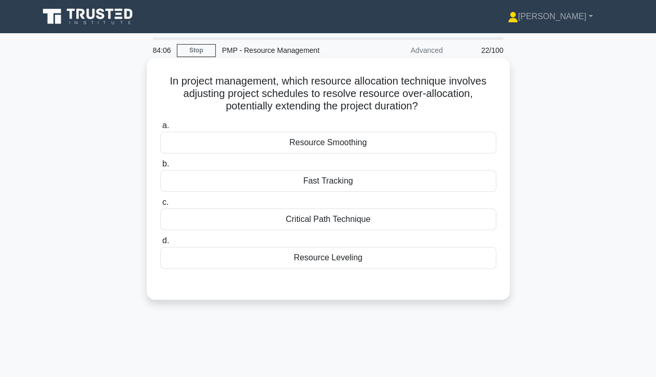
click at [396, 255] on div "Resource Leveling" at bounding box center [328, 258] width 336 height 22
click at [160, 244] on input "d. Resource Leveling" at bounding box center [160, 241] width 0 height 7
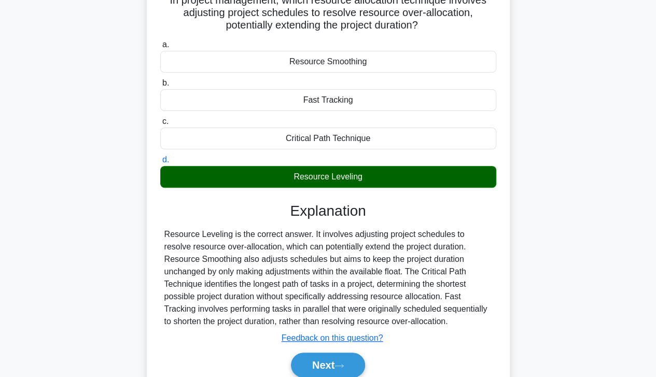
scroll to position [83, 0]
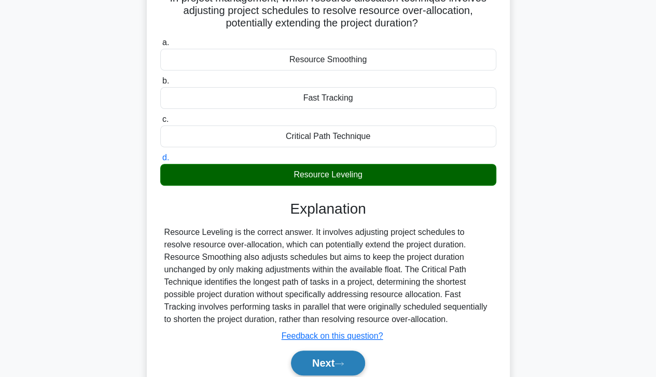
click at [335, 367] on button "Next" at bounding box center [328, 363] width 74 height 25
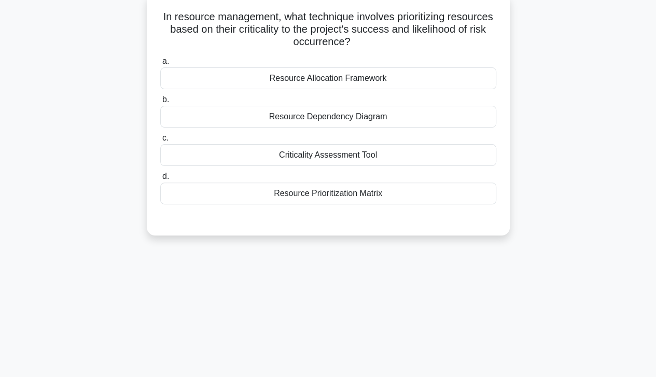
scroll to position [0, 0]
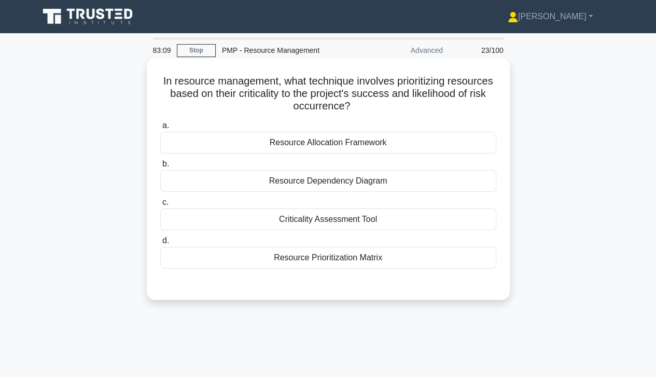
click at [424, 253] on div "Resource Prioritization Matrix" at bounding box center [328, 258] width 336 height 22
click at [160, 244] on input "d. Resource Prioritization Matrix" at bounding box center [160, 241] width 0 height 7
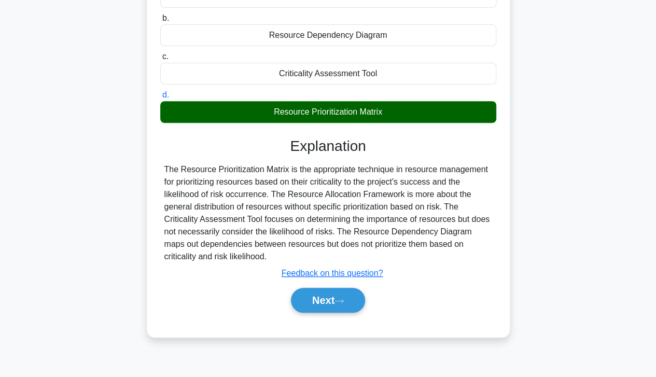
scroll to position [146, 0]
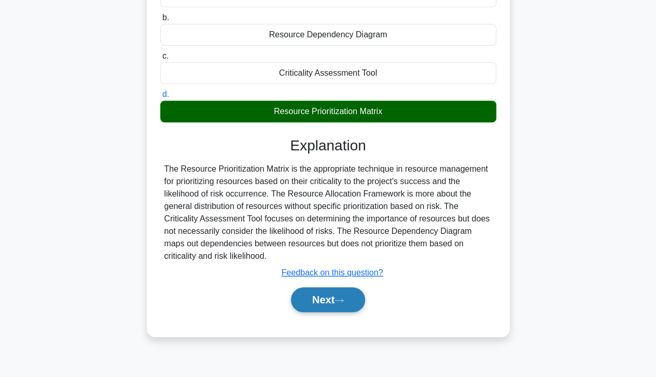
click at [338, 306] on button "Next" at bounding box center [328, 299] width 74 height 25
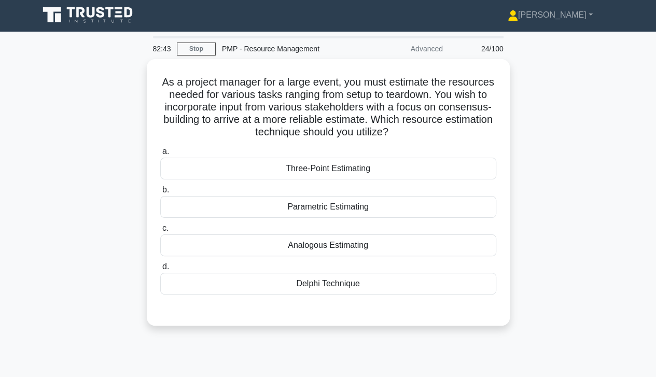
scroll to position [0, 0]
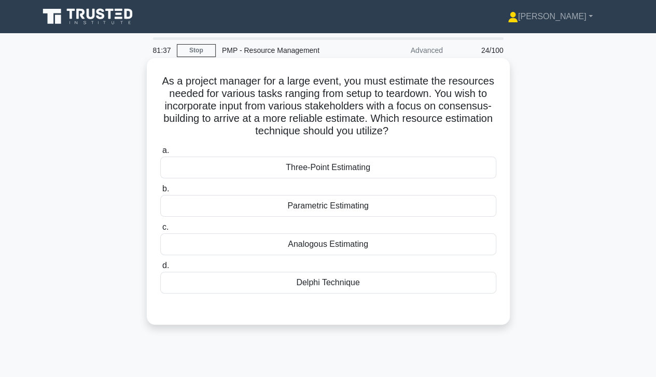
click at [188, 178] on div "Three-Point Estimating" at bounding box center [328, 168] width 336 height 22
click at [160, 154] on input "a. Three-Point Estimating" at bounding box center [160, 150] width 0 height 7
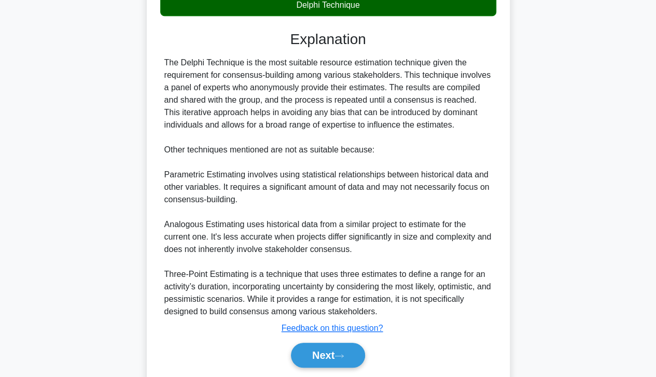
scroll to position [312, 0]
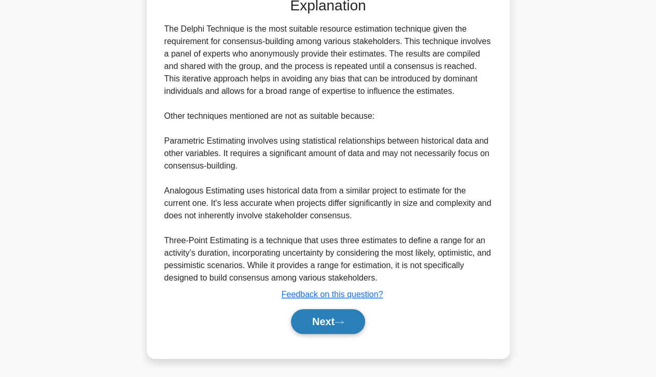
click at [323, 327] on button "Next" at bounding box center [328, 321] width 74 height 25
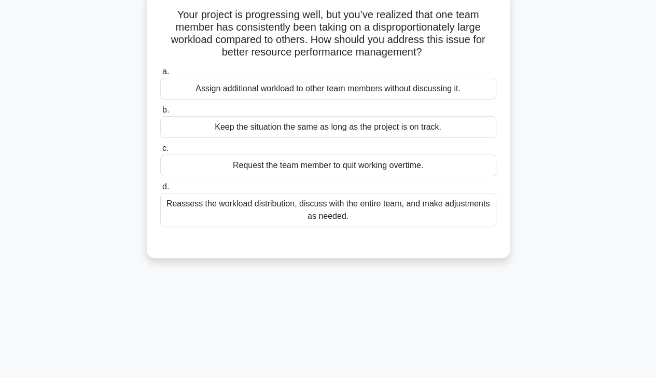
scroll to position [0, 0]
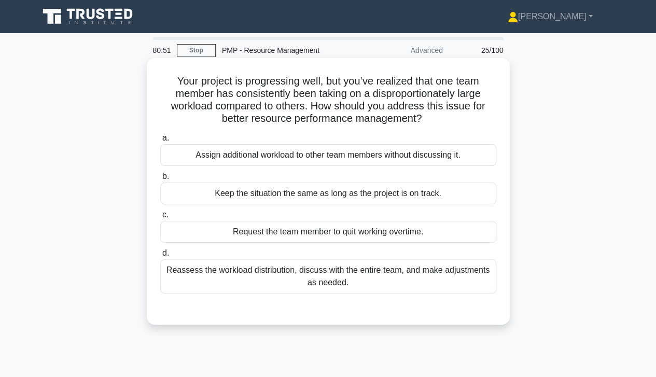
click at [432, 283] on div "Reassess the workload distribution, discuss with the entire team, and make adju…" at bounding box center [328, 276] width 336 height 34
click at [160, 257] on input "d. Reassess the workload distribution, discuss with the entire team, and make a…" at bounding box center [160, 253] width 0 height 7
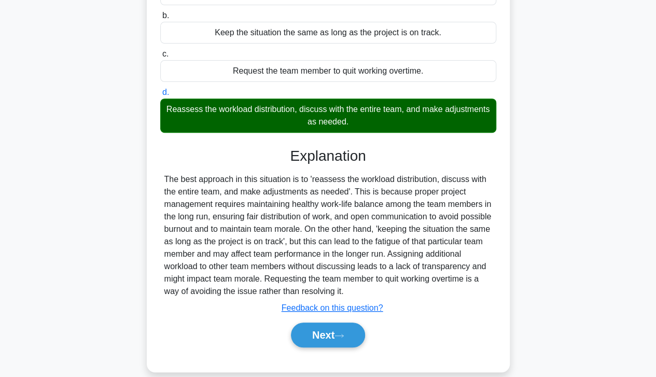
scroll to position [183, 0]
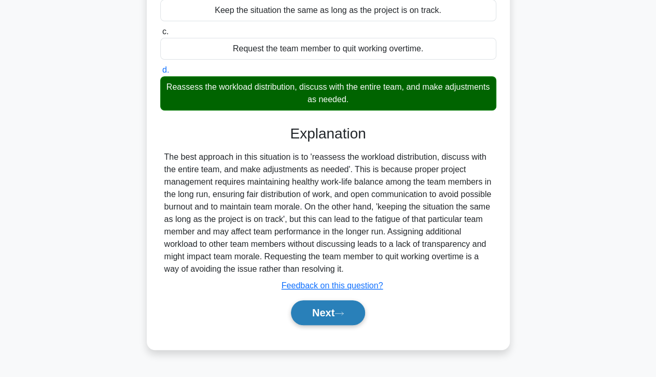
click at [340, 311] on icon at bounding box center [338, 314] width 9 height 6
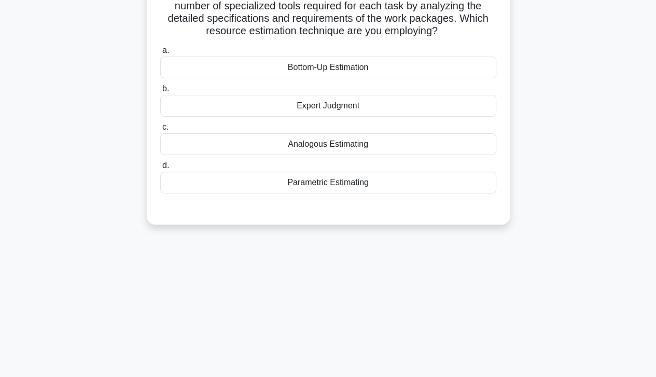
scroll to position [0, 0]
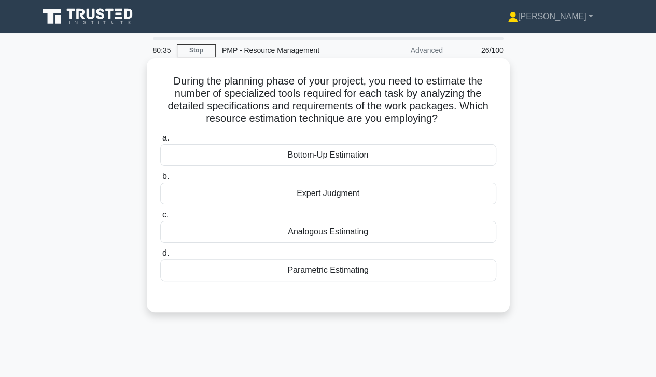
click at [459, 149] on div "Bottom-Up Estimation" at bounding box center [328, 155] width 336 height 22
click at [160, 142] on input "a. Bottom-Up Estimation" at bounding box center [160, 138] width 0 height 7
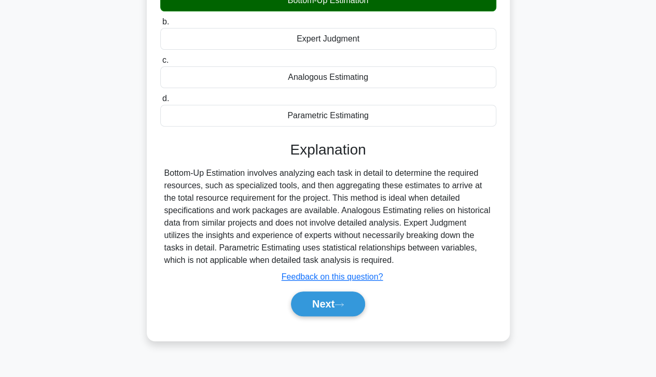
scroll to position [156, 0]
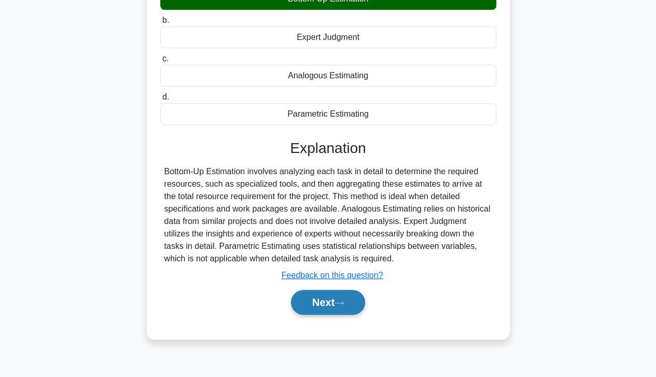
click at [343, 302] on icon at bounding box center [339, 302] width 8 height 3
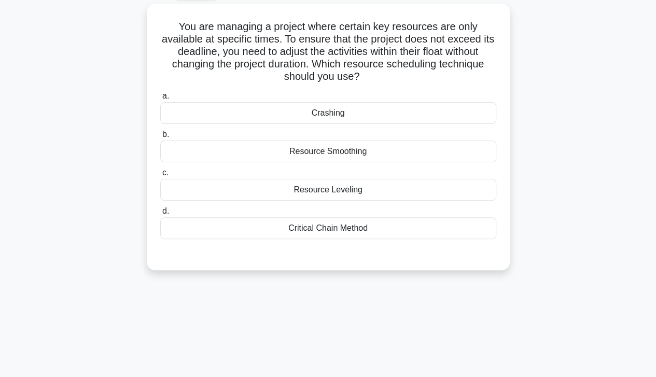
scroll to position [0, 0]
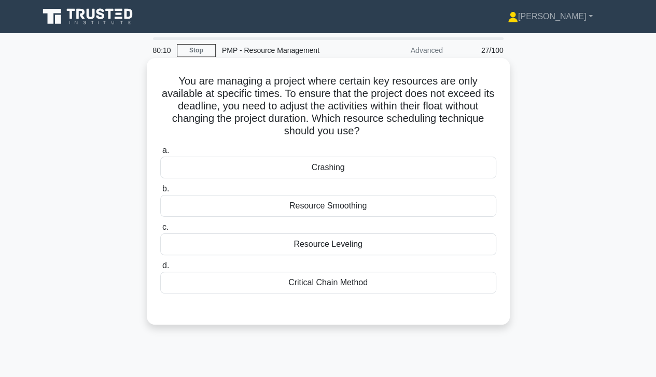
click at [414, 253] on div "Resource Leveling" at bounding box center [328, 244] width 336 height 22
click at [160, 231] on input "c. Resource Leveling" at bounding box center [160, 227] width 0 height 7
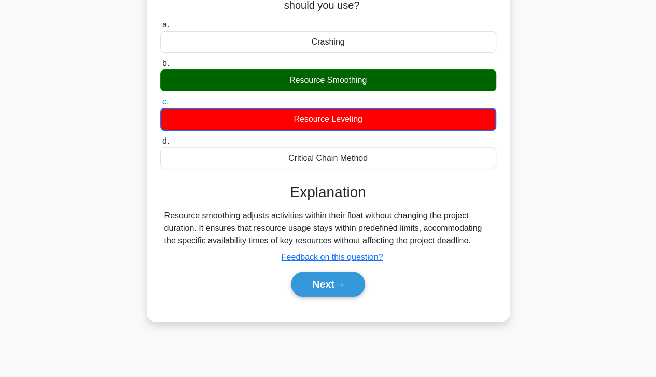
scroll to position [183, 0]
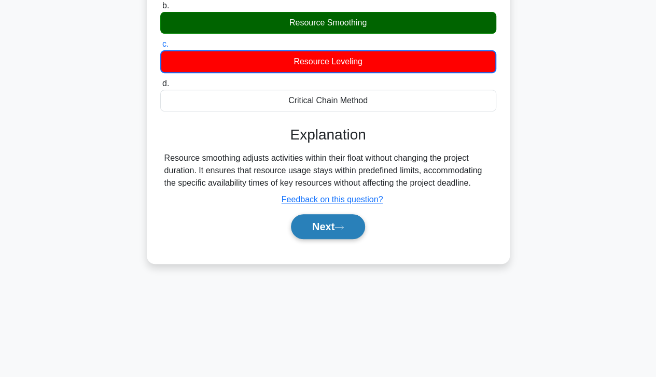
click at [354, 230] on button "Next" at bounding box center [328, 226] width 74 height 25
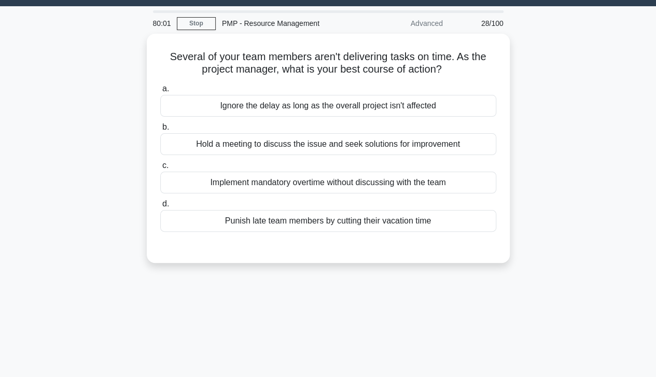
scroll to position [0, 0]
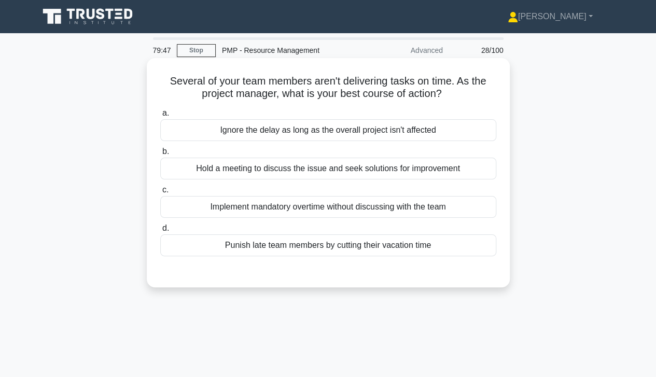
click at [462, 171] on div "Hold a meeting to discuss the issue and seek solutions for improvement" at bounding box center [328, 169] width 336 height 22
click at [160, 155] on input "b. Hold a meeting to discuss the issue and seek solutions for improvement" at bounding box center [160, 151] width 0 height 7
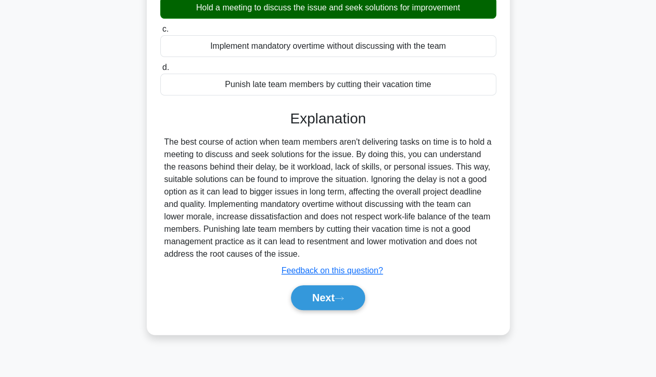
scroll to position [183, 0]
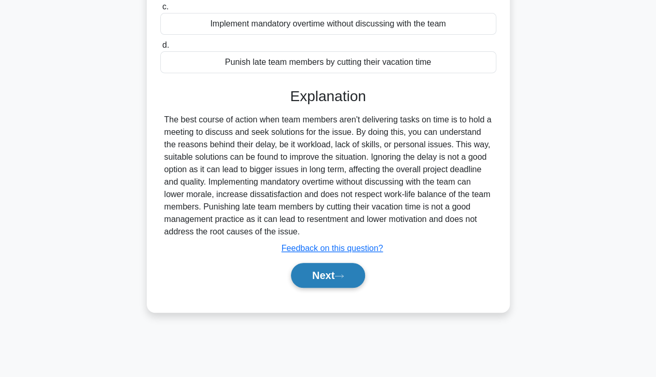
click at [346, 268] on button "Next" at bounding box center [328, 275] width 74 height 25
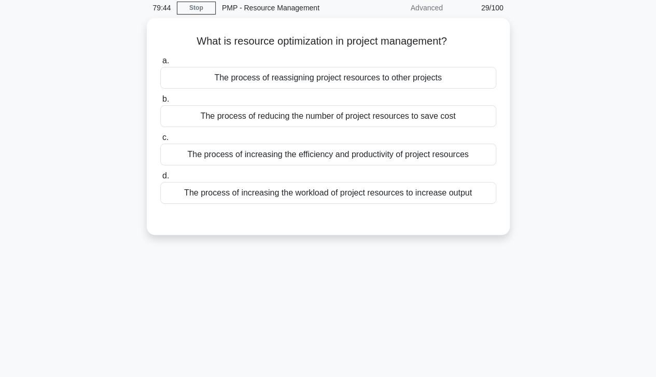
scroll to position [0, 0]
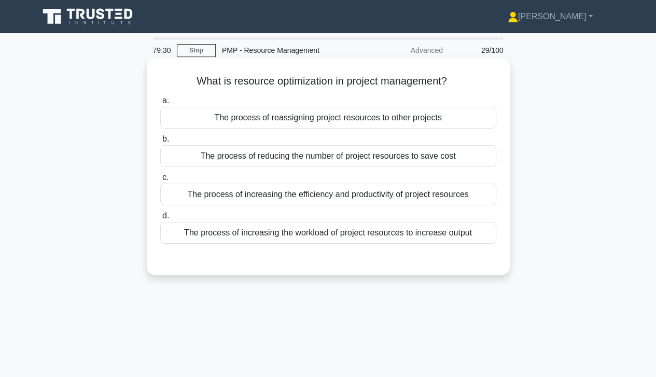
click at [457, 200] on div "The process of increasing the efficiency and productivity of project resources" at bounding box center [328, 195] width 336 height 22
click at [160, 181] on input "c. The process of increasing the efficiency and productivity of project resourc…" at bounding box center [160, 177] width 0 height 7
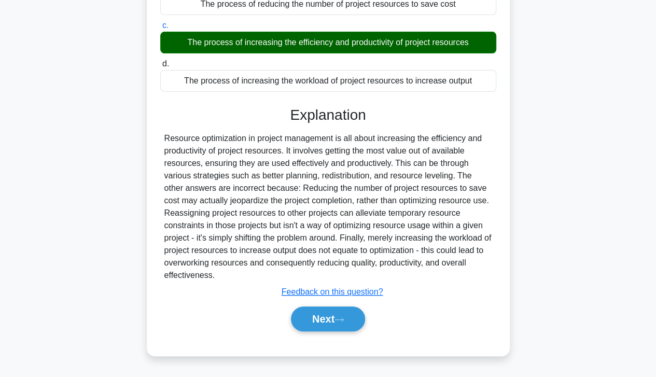
scroll to position [183, 0]
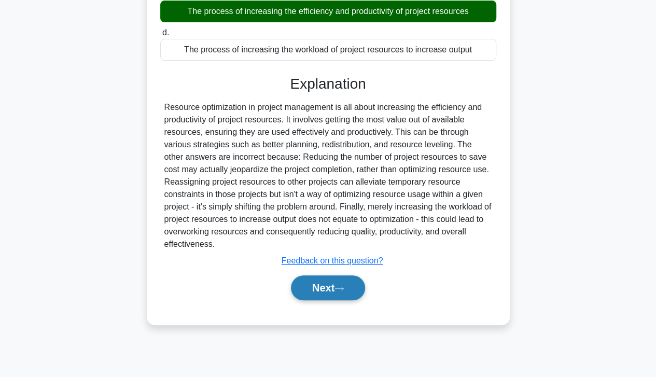
click at [341, 287] on icon at bounding box center [339, 288] width 8 height 3
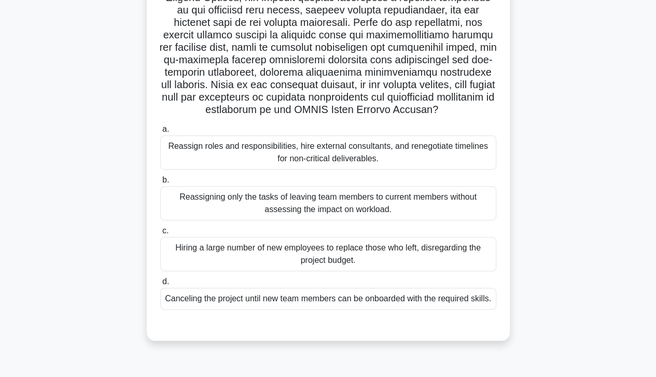
click at [367, 170] on div "Reassign roles and responsibilities, hire external consultants, and renegotiate…" at bounding box center [328, 152] width 336 height 34
click at [160, 133] on input "a. Reassign roles and responsibilities, hire external consultants, and renegoti…" at bounding box center [160, 129] width 0 height 7
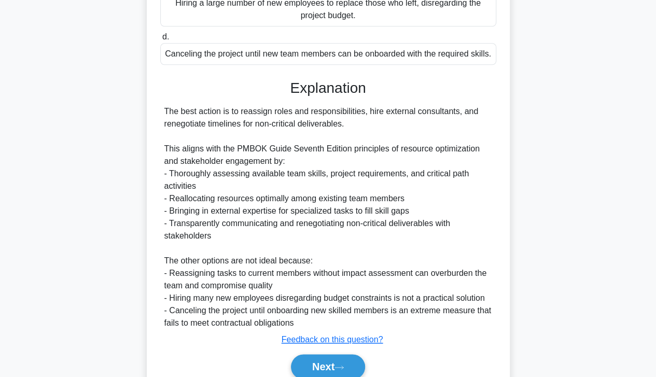
scroll to position [485, 0]
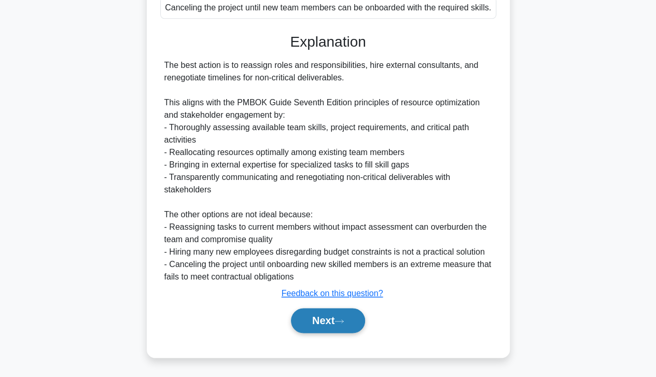
click at [316, 329] on button "Next" at bounding box center [328, 320] width 74 height 25
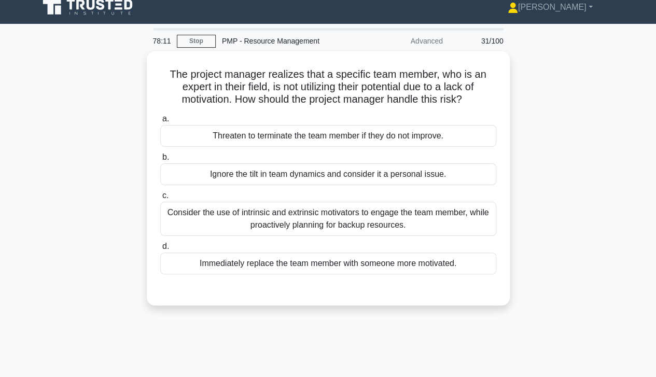
scroll to position [0, 0]
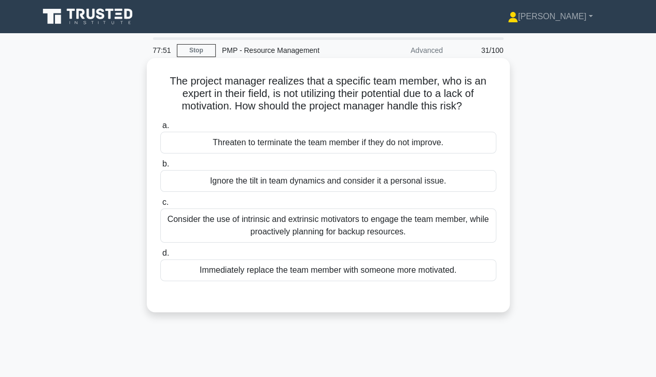
click at [418, 232] on div "Consider the use of intrinsic and extrinsic motivators to engage the team membe…" at bounding box center [328, 225] width 336 height 34
click at [160, 206] on input "c. Consider the use of intrinsic and extrinsic motivators to engage the team me…" at bounding box center [160, 202] width 0 height 7
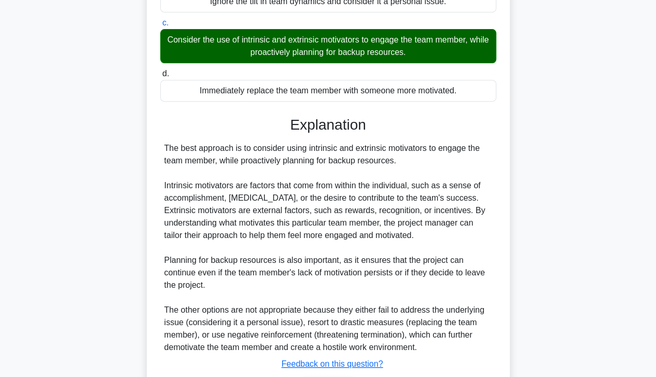
scroll to position [248, 0]
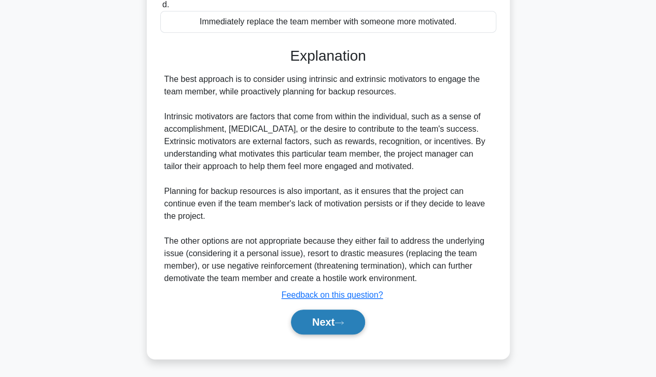
click at [341, 320] on icon at bounding box center [338, 323] width 9 height 6
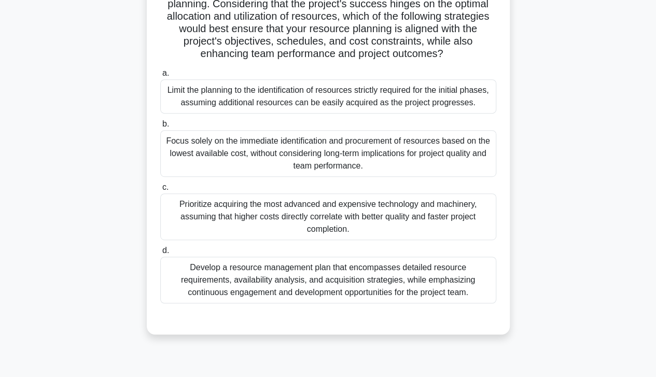
scroll to position [183, 0]
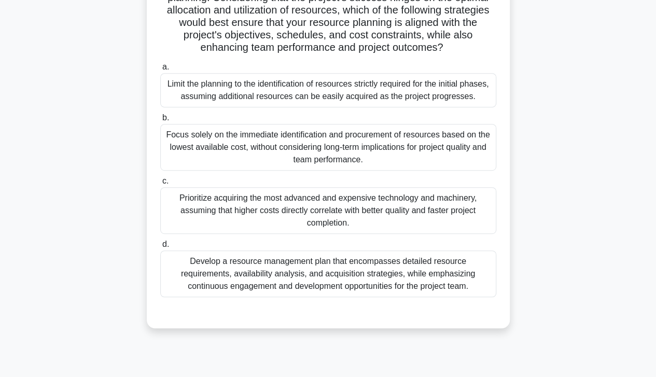
click at [463, 283] on div "Develop a resource management plan that encompasses detailed resource requireme…" at bounding box center [328, 273] width 336 height 47
click at [160, 248] on input "d. Develop a resource management plan that encompasses detailed resource requir…" at bounding box center [160, 244] width 0 height 7
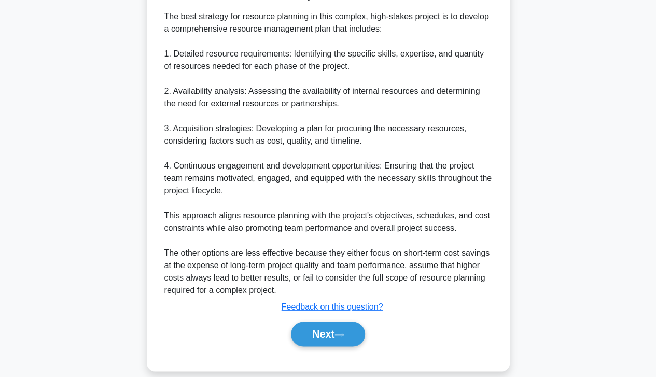
scroll to position [522, 0]
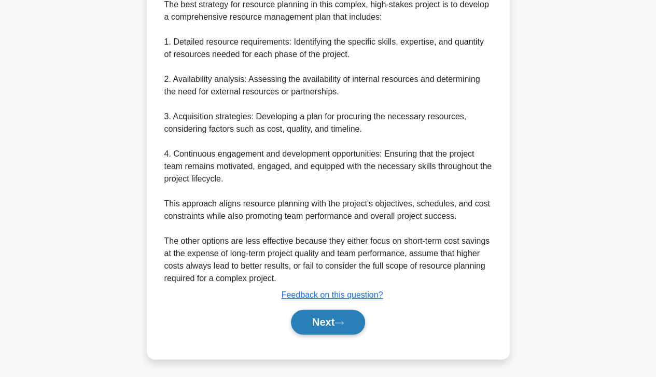
click at [331, 320] on button "Next" at bounding box center [328, 322] width 74 height 25
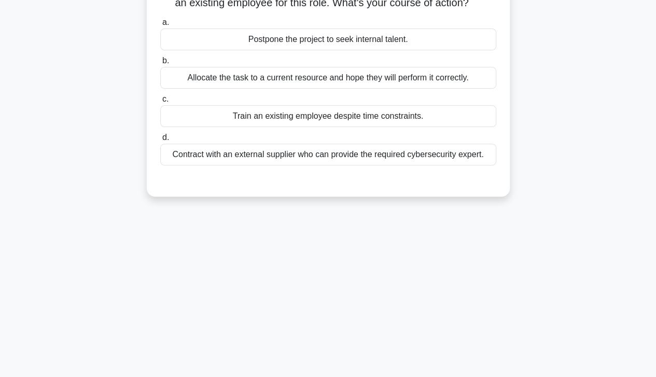
scroll to position [0, 0]
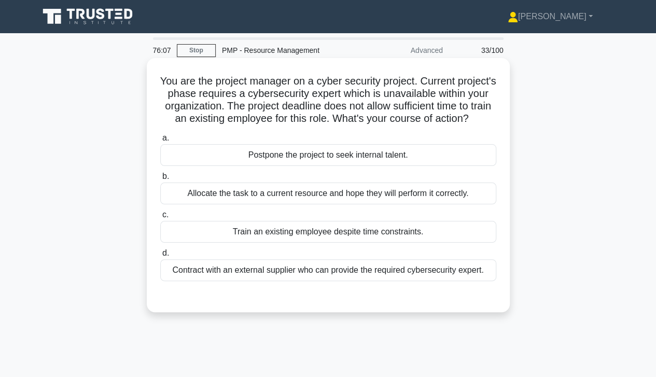
click at [464, 281] on div "Contract with an external supplier who can provide the required cybersecurity e…" at bounding box center [328, 270] width 336 height 22
click at [160, 257] on input "d. Contract with an external supplier who can provide the required cybersecurit…" at bounding box center [160, 253] width 0 height 7
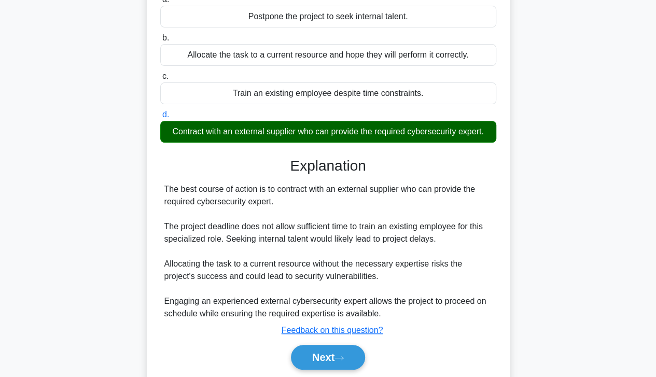
scroll to position [186, 0]
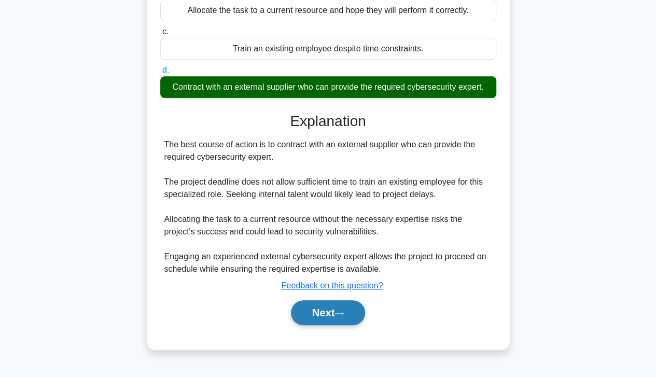
click at [344, 316] on icon at bounding box center [338, 314] width 9 height 6
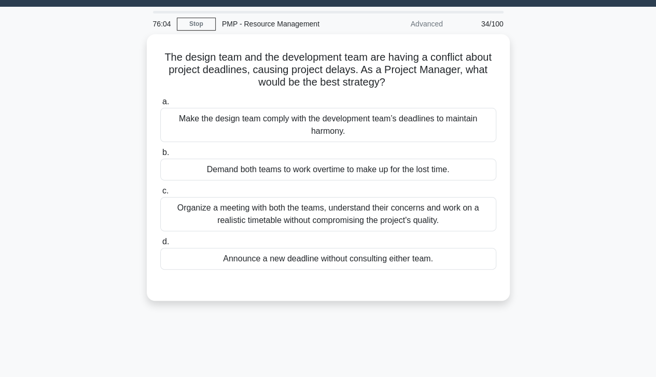
scroll to position [0, 0]
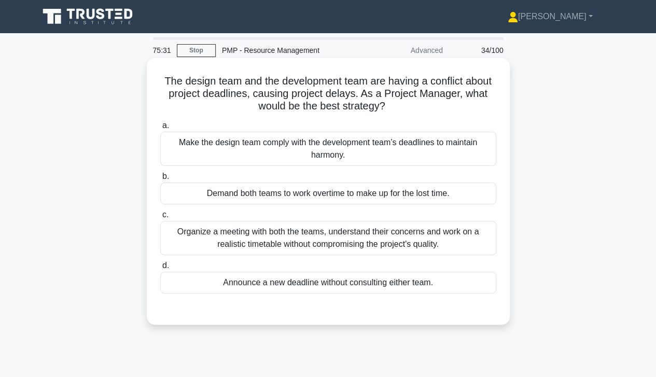
click at [193, 248] on div "Organize a meeting with both the teams, understand their concerns and work on a…" at bounding box center [328, 238] width 336 height 34
click at [160, 218] on input "c. Organize a meeting with both the teams, understand their concerns and work o…" at bounding box center [160, 215] width 0 height 7
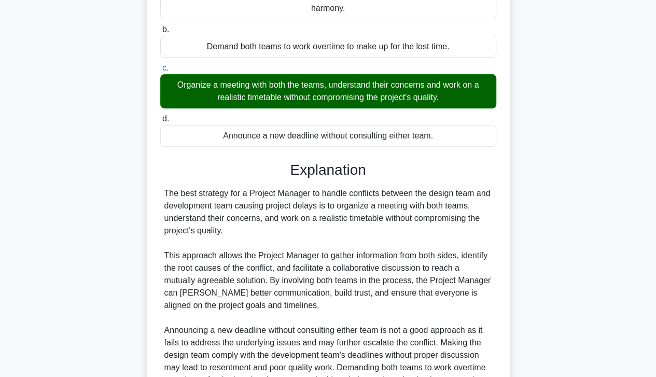
scroll to position [261, 0]
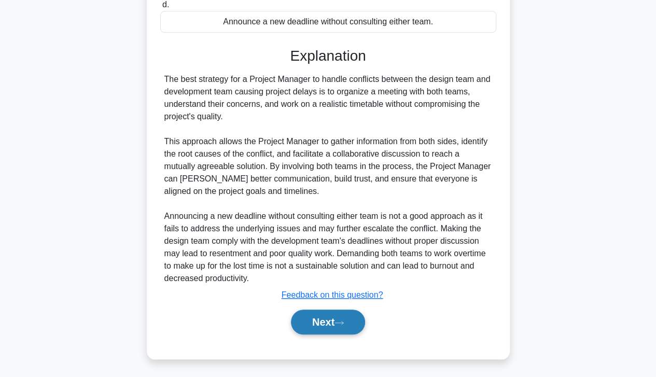
click at [315, 331] on button "Next" at bounding box center [328, 322] width 74 height 25
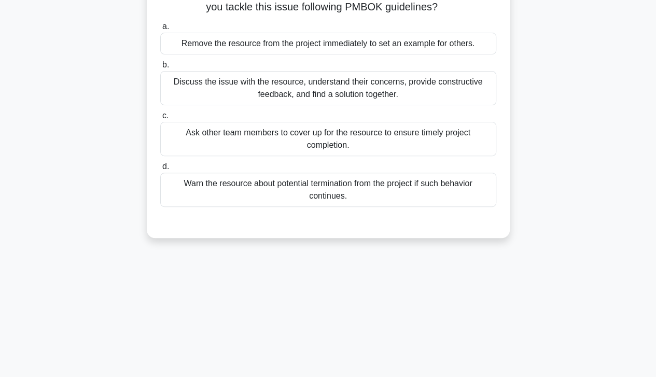
scroll to position [0, 0]
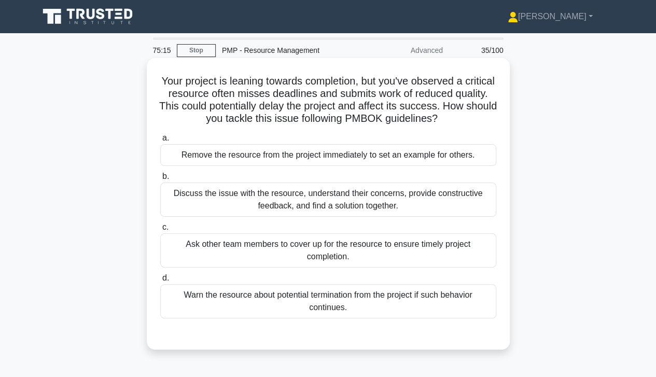
click at [191, 204] on div "Discuss the issue with the resource, understand their concerns, provide constru…" at bounding box center [328, 200] width 336 height 34
click at [160, 180] on input "b. Discuss the issue with the resource, understand their concerns, provide cons…" at bounding box center [160, 176] width 0 height 7
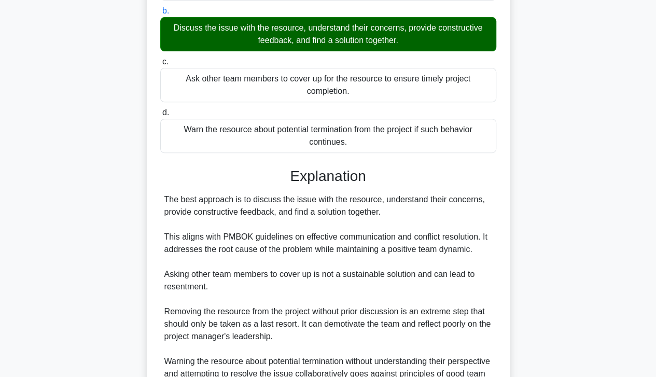
scroll to position [273, 0]
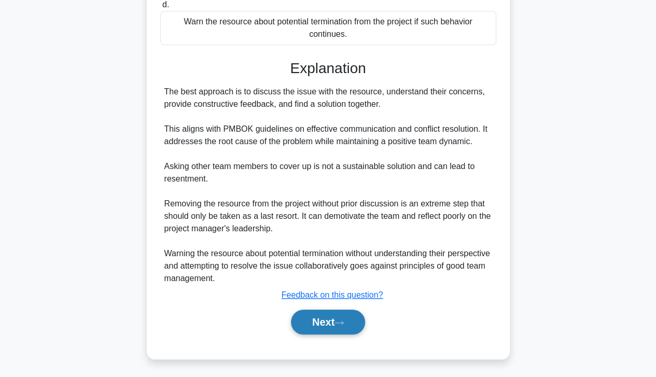
click at [311, 330] on button "Next" at bounding box center [328, 322] width 74 height 25
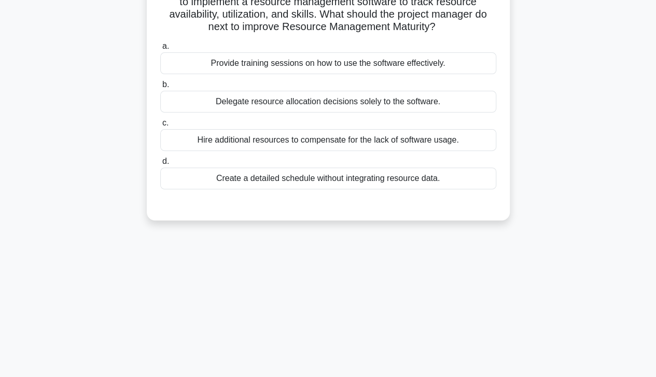
scroll to position [0, 0]
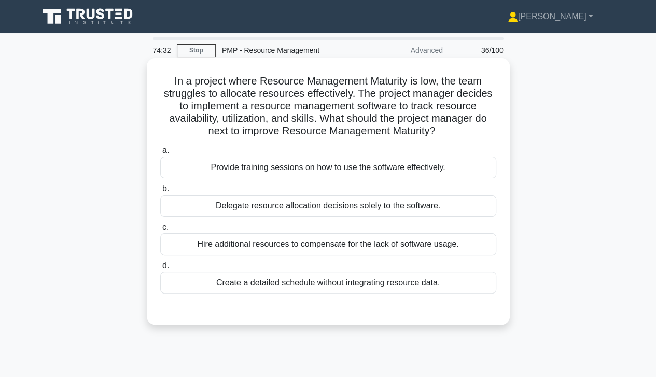
click at [364, 167] on div "Provide training sessions on how to use the software effectively." at bounding box center [328, 168] width 336 height 22
click at [160, 154] on input "a. Provide training sessions on how to use the software effectively." at bounding box center [160, 150] width 0 height 7
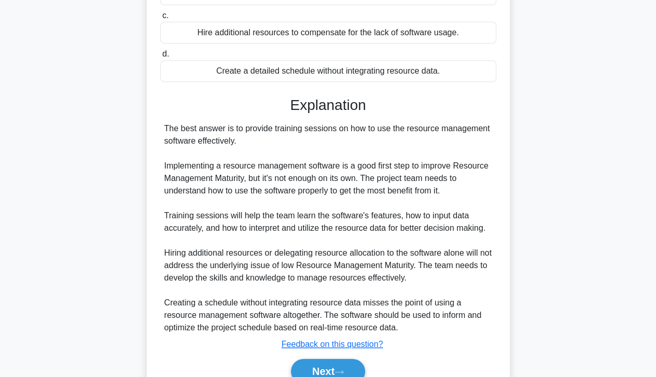
scroll to position [261, 0]
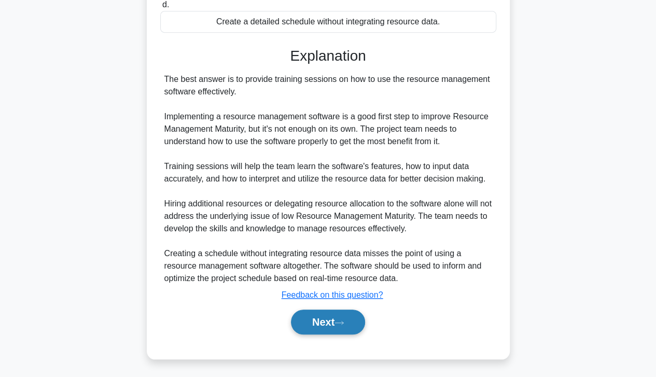
click at [332, 326] on button "Next" at bounding box center [328, 322] width 74 height 25
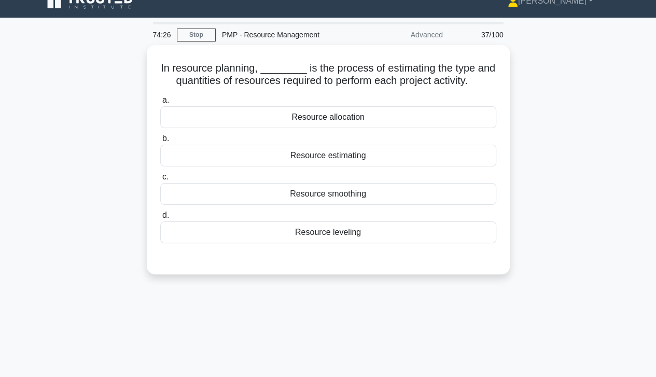
scroll to position [8, 0]
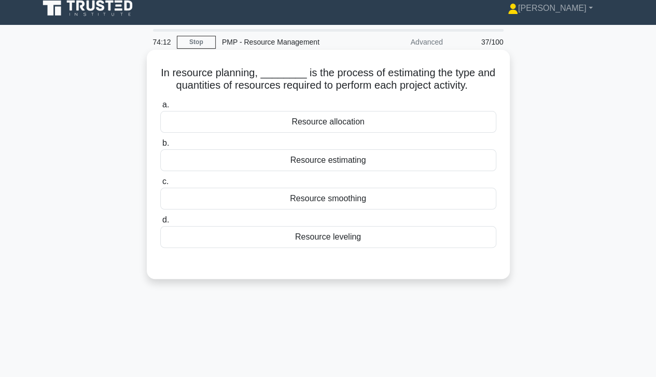
click at [273, 130] on div "Resource allocation" at bounding box center [328, 122] width 336 height 22
click at [160, 108] on input "a. Resource allocation" at bounding box center [160, 105] width 0 height 7
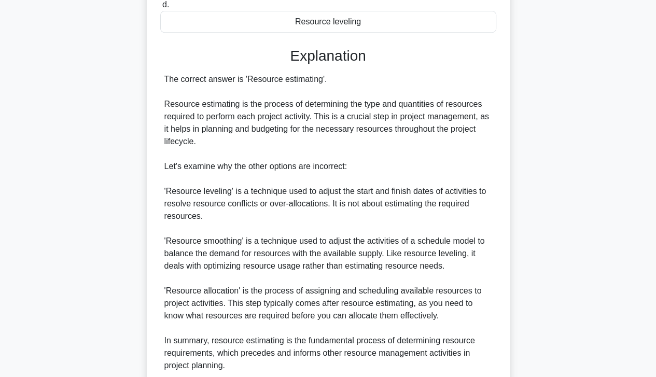
scroll to position [312, 0]
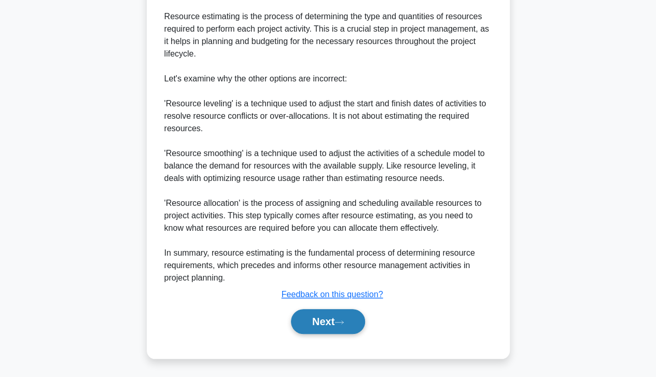
click at [324, 329] on button "Next" at bounding box center [328, 321] width 74 height 25
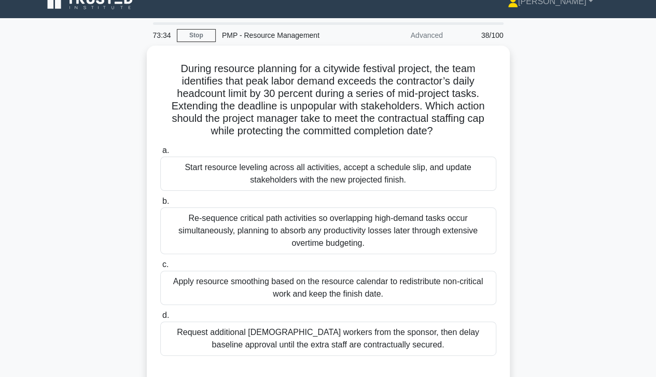
scroll to position [15, 0]
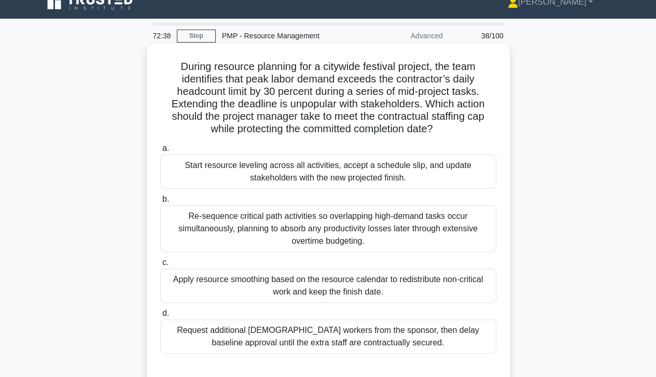
click at [217, 290] on div "Apply resource smoothing based on the resource calendar to redistribute non-cri…" at bounding box center [328, 286] width 336 height 34
click at [160, 266] on input "c. Apply resource smoothing based on the resource calendar to redistribute non-…" at bounding box center [160, 262] width 0 height 7
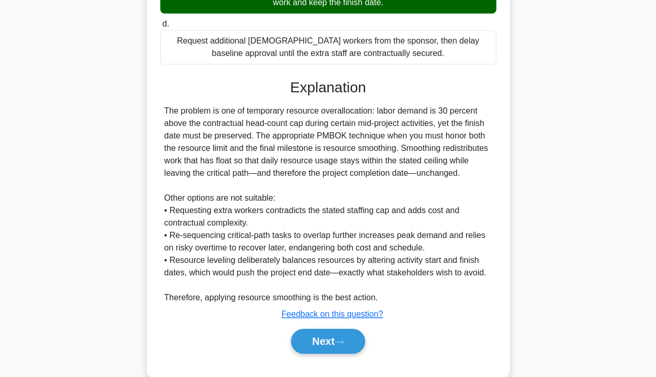
scroll to position [305, 0]
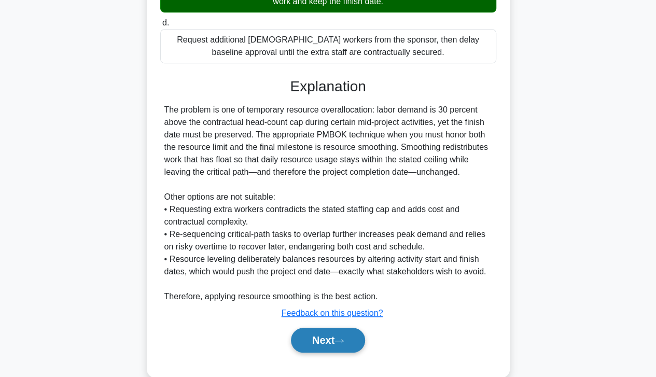
click at [314, 339] on button "Next" at bounding box center [328, 340] width 74 height 25
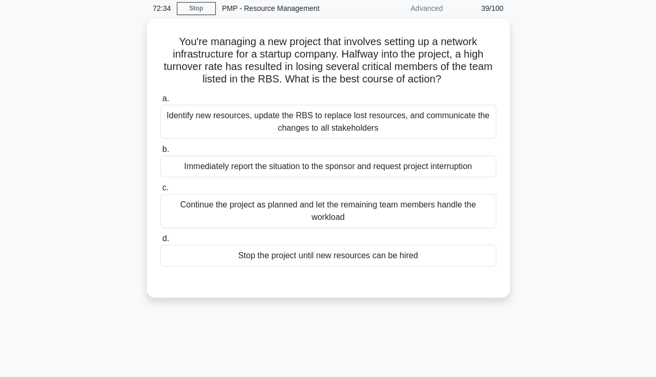
scroll to position [0, 0]
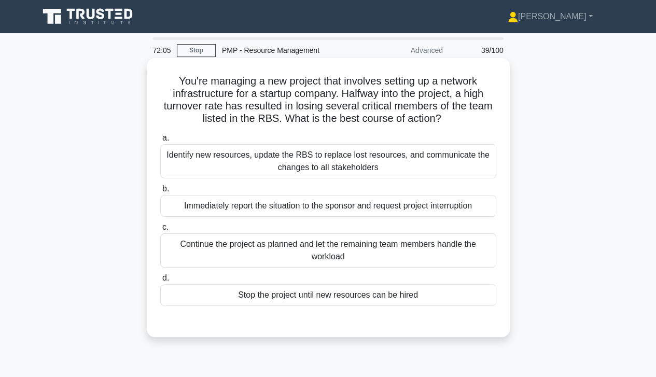
click at [184, 161] on div "Identify new resources, update the RBS to replace lost resources, and communica…" at bounding box center [328, 161] width 336 height 34
click at [160, 142] on input "a. Identify new resources, update the RBS to replace lost resources, and commun…" at bounding box center [160, 138] width 0 height 7
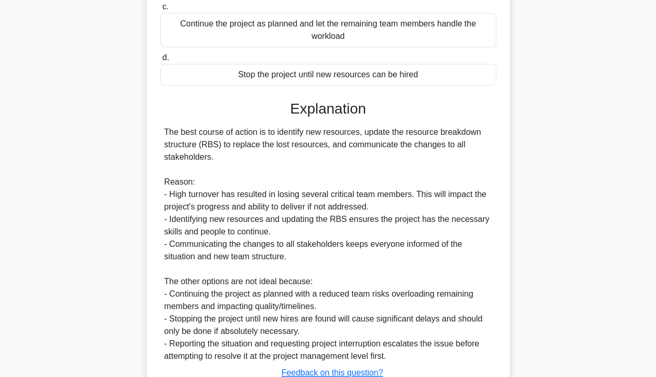
scroll to position [298, 0]
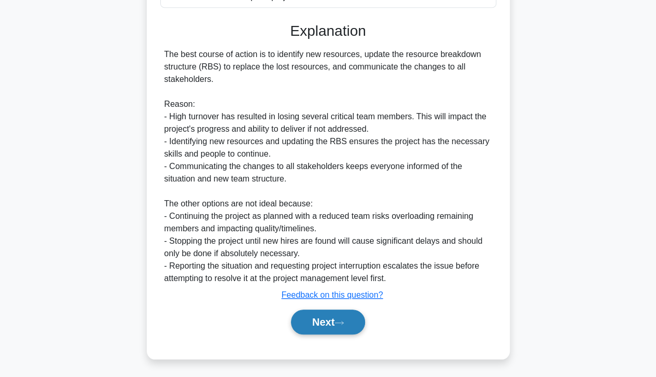
click at [314, 328] on button "Next" at bounding box center [328, 322] width 74 height 25
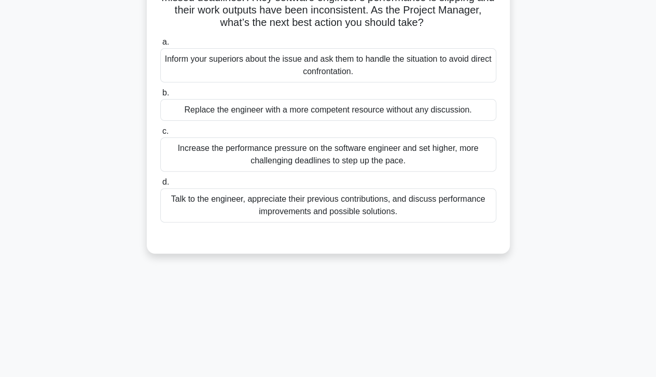
scroll to position [0, 0]
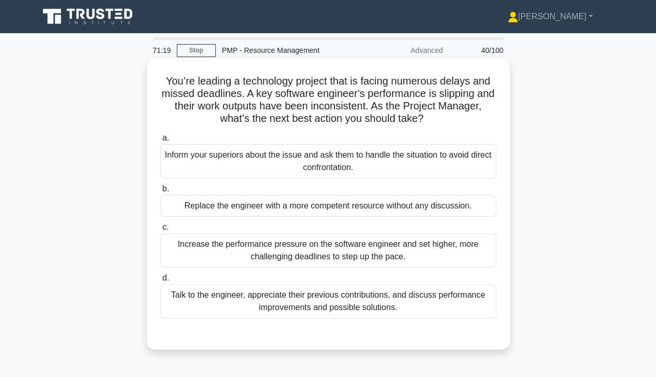
click at [242, 310] on div "Talk to the engineer, appreciate their previous contributions, and discuss perf…" at bounding box center [328, 301] width 336 height 34
click at [160, 282] on input "d. Talk to the engineer, appreciate their previous contributions, and discuss p…" at bounding box center [160, 278] width 0 height 7
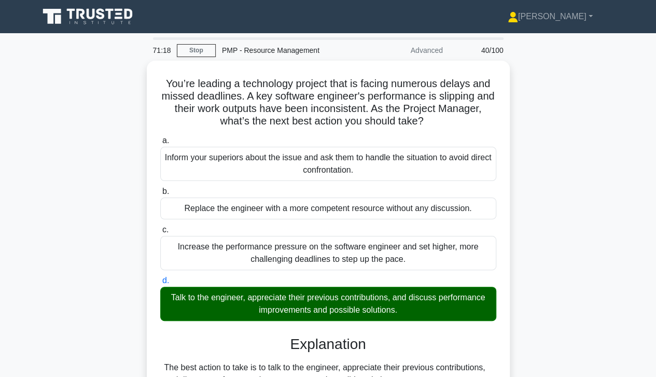
click at [101, 258] on div "You’re leading a technology project that is facing numerous delays and missed d…" at bounding box center [328, 360] width 591 height 599
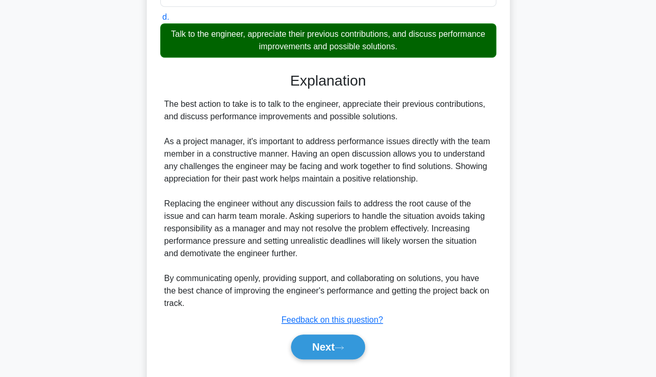
scroll to position [286, 0]
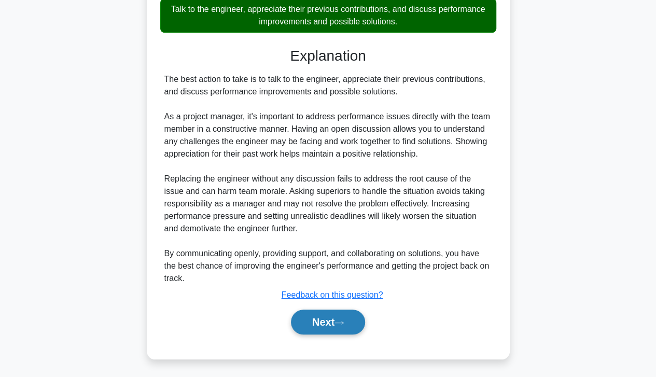
click at [319, 328] on button "Next" at bounding box center [328, 322] width 74 height 25
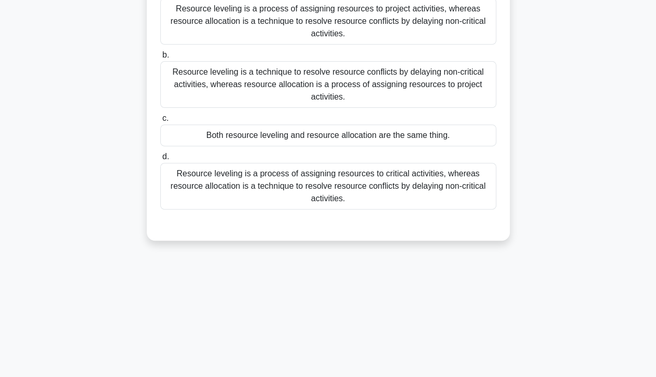
scroll to position [0, 0]
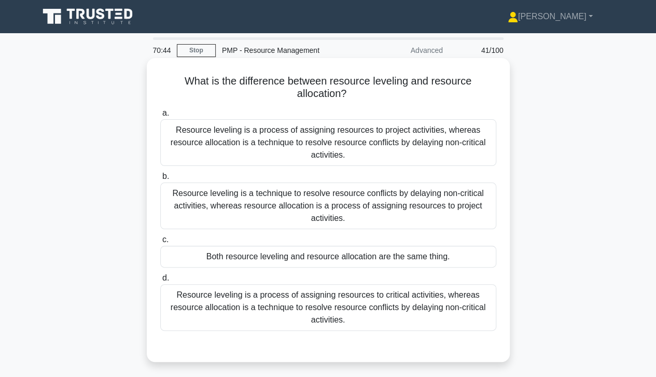
click at [213, 206] on div "Resource leveling is a technique to resolve resource conflicts by delaying non-…" at bounding box center [328, 206] width 336 height 47
click at [160, 180] on input "b. Resource leveling is a technique to resolve resource conflicts by delaying n…" at bounding box center [160, 176] width 0 height 7
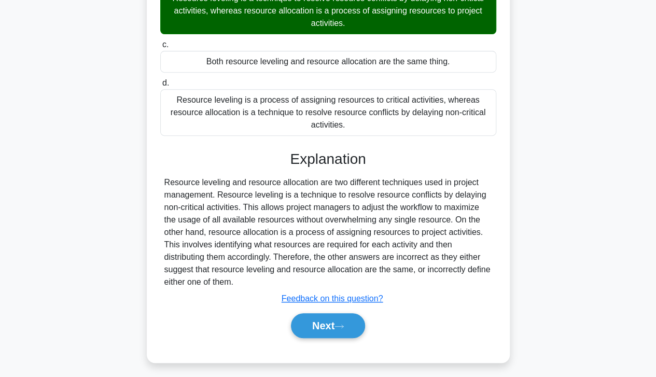
scroll to position [199, 0]
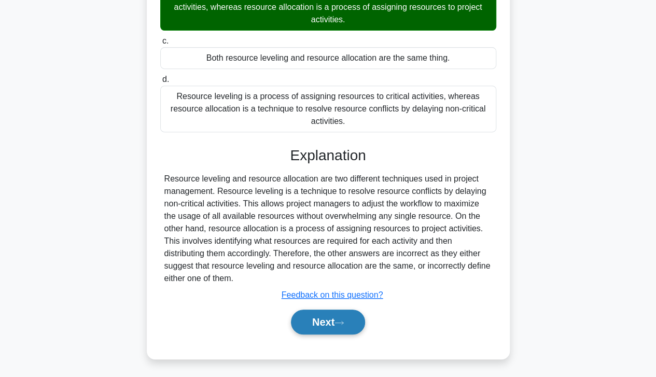
click at [326, 325] on button "Next" at bounding box center [328, 322] width 74 height 25
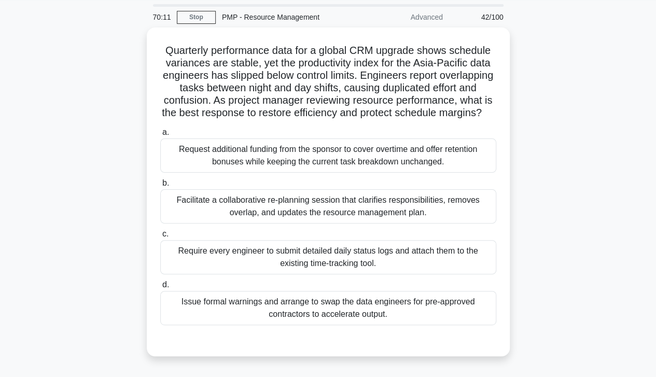
scroll to position [34, 0]
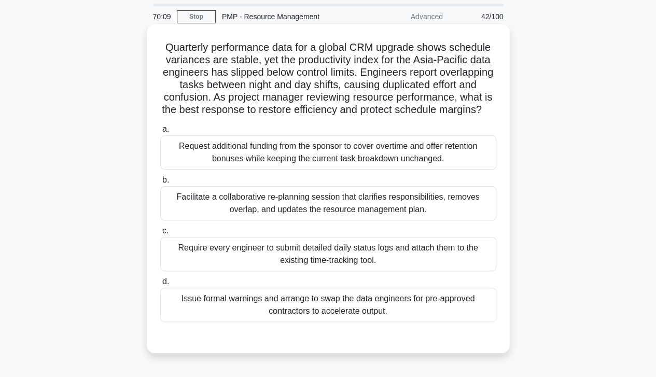
click at [180, 220] on div "Facilitate a collaborative re-planning session that clarifies responsibilities,…" at bounding box center [328, 203] width 336 height 34
click at [160, 184] on input "b. Facilitate a collaborative re-planning session that clarifies responsibiliti…" at bounding box center [160, 180] width 0 height 7
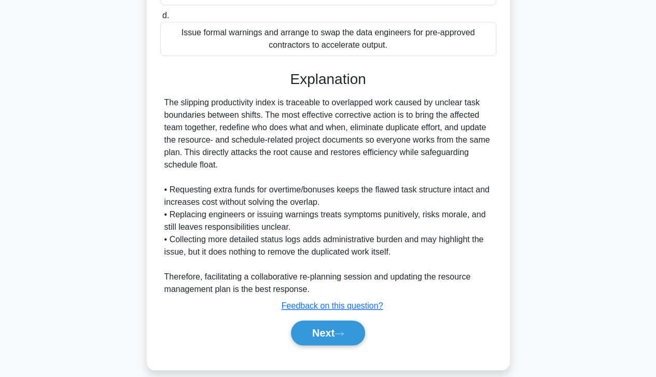
scroll to position [323, 0]
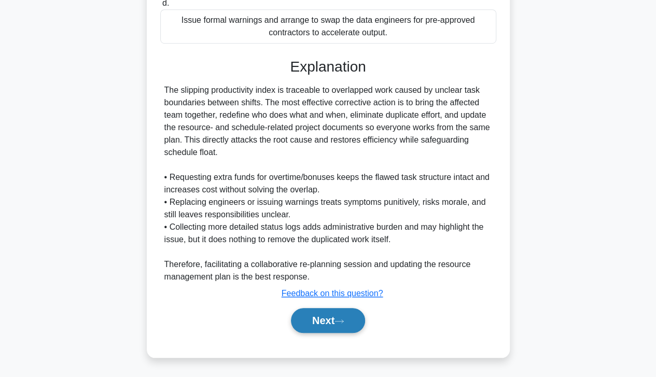
click at [315, 318] on button "Next" at bounding box center [328, 320] width 74 height 25
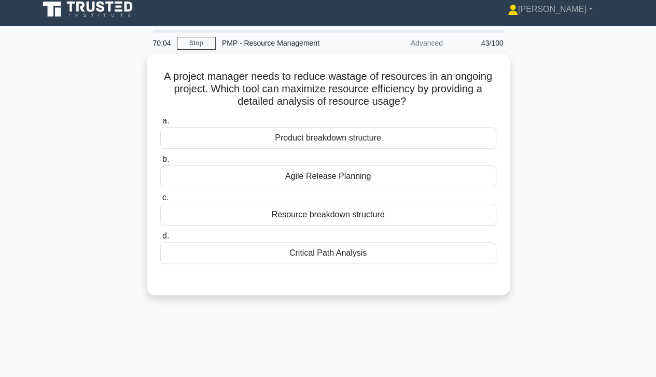
scroll to position [7, 0]
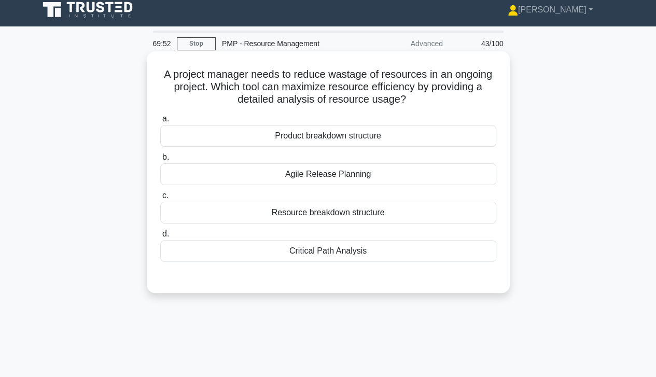
click at [197, 211] on div "Resource breakdown structure" at bounding box center [328, 213] width 336 height 22
click at [160, 199] on input "c. Resource breakdown structure" at bounding box center [160, 195] width 0 height 7
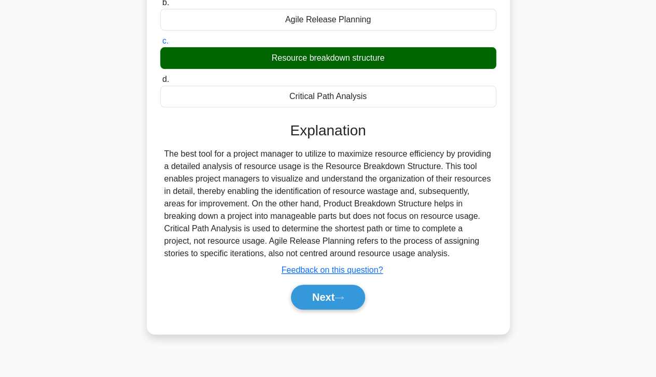
scroll to position [183, 0]
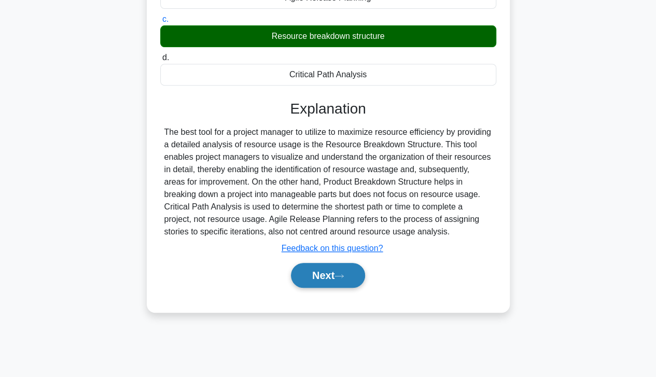
click at [314, 269] on button "Next" at bounding box center [328, 275] width 74 height 25
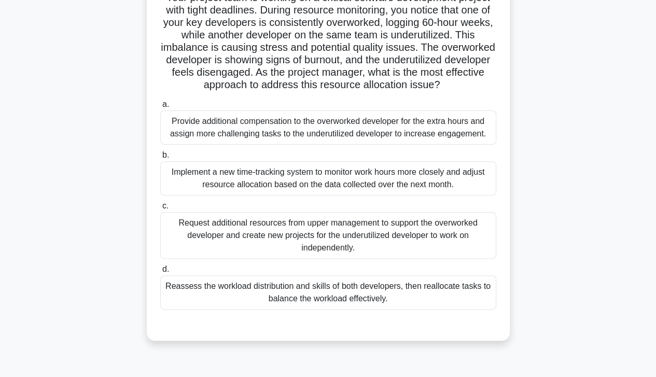
scroll to position [88, 0]
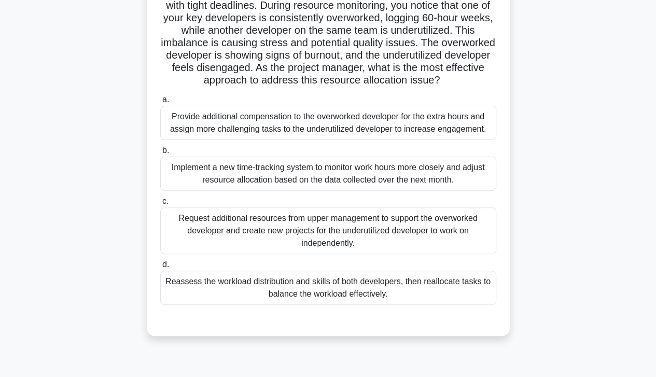
click at [216, 305] on div "Reassess the workload distribution and skills of both developers, then realloca…" at bounding box center [328, 288] width 336 height 34
click at [160, 268] on input "d. Reassess the workload distribution and skills of both developers, then reall…" at bounding box center [160, 264] width 0 height 7
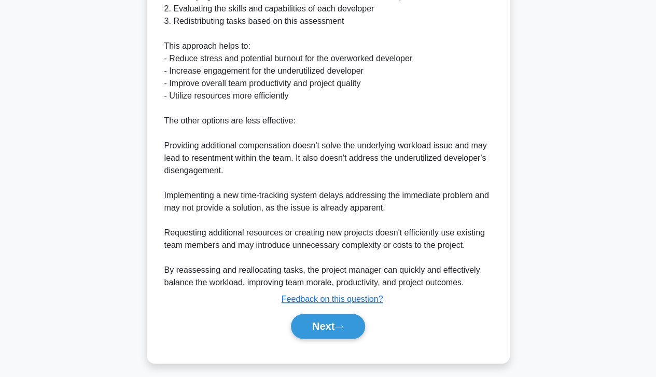
scroll to position [510, 0]
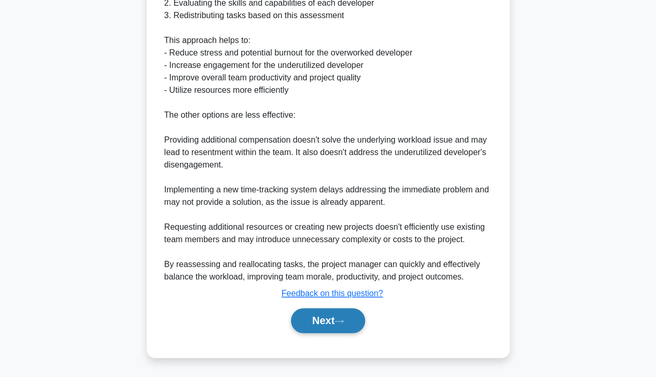
click at [322, 326] on button "Next" at bounding box center [328, 320] width 74 height 25
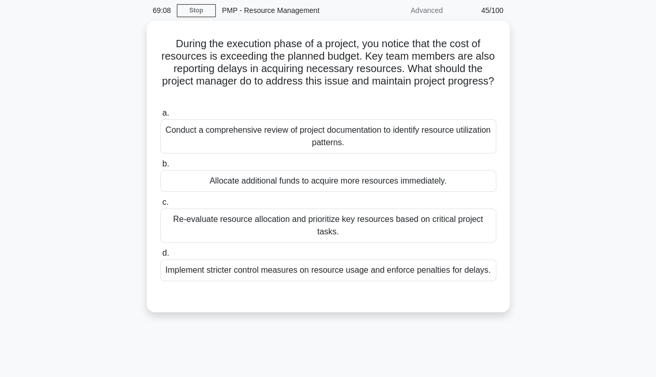
scroll to position [0, 0]
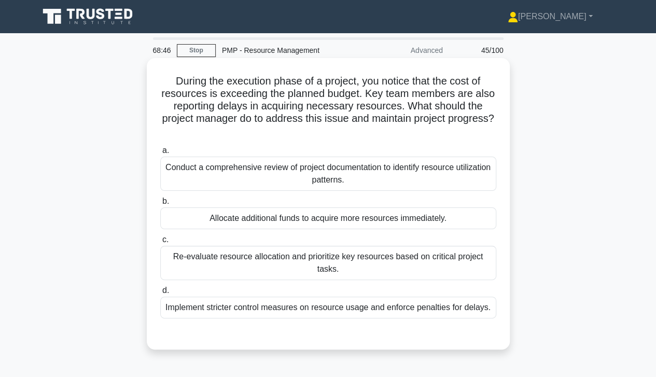
click at [178, 262] on div "Re-evaluate resource allocation and prioritize key resources based on critical …" at bounding box center [328, 263] width 336 height 34
click at [160, 243] on input "c. Re-evaluate resource allocation and prioritize key resources based on critic…" at bounding box center [160, 239] width 0 height 7
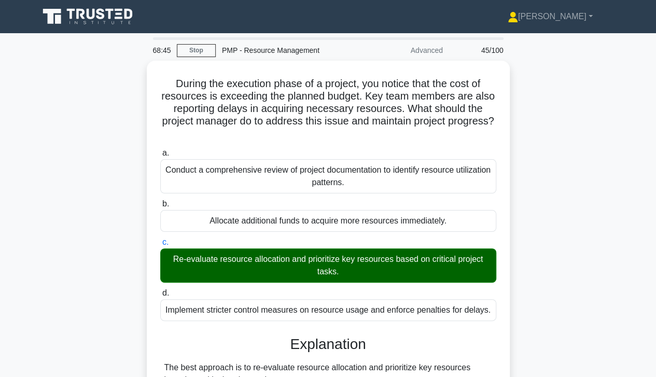
click at [137, 211] on div "During the execution phase of a project, you notice that the cost of resources …" at bounding box center [328, 354] width 591 height 586
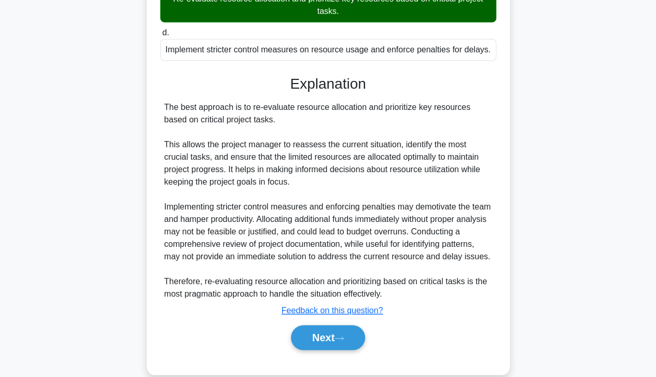
scroll to position [273, 0]
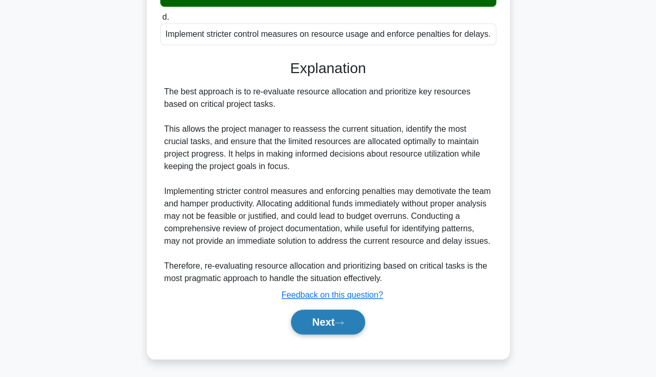
click at [325, 323] on button "Next" at bounding box center [328, 322] width 74 height 25
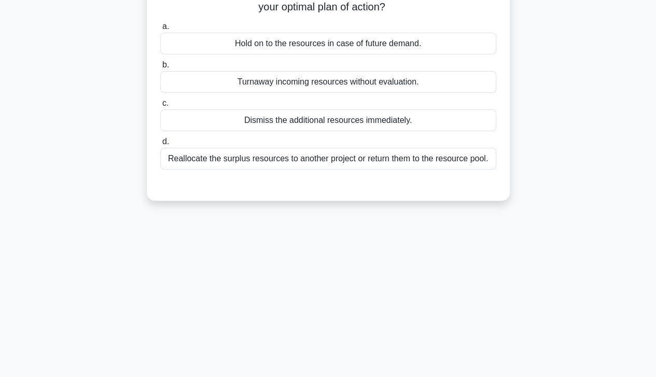
scroll to position [0, 0]
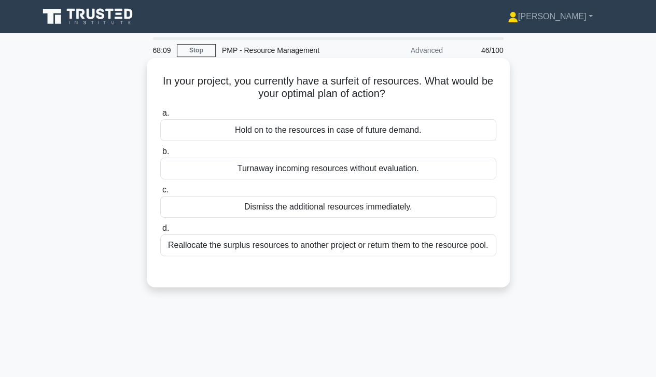
click at [192, 254] on div "Reallocate the surplus resources to another project or return them to the resou…" at bounding box center [328, 245] width 336 height 22
click at [160, 232] on input "d. Reallocate the surplus resources to another project or return them to the re…" at bounding box center [160, 228] width 0 height 7
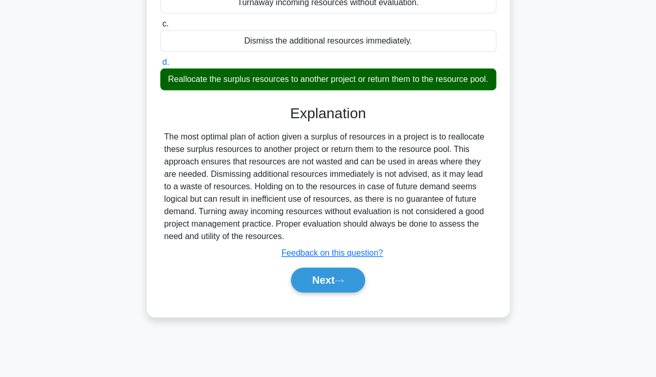
scroll to position [165, 0]
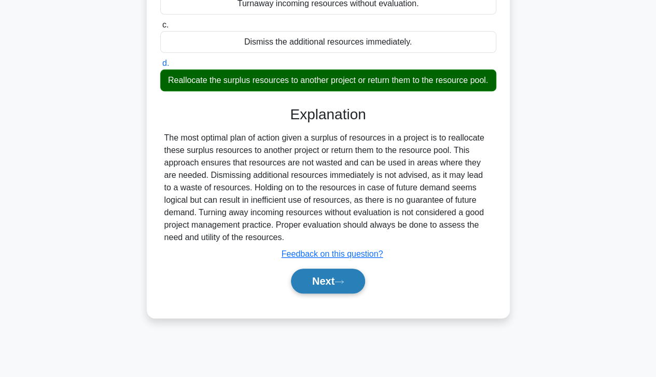
click at [309, 294] on button "Next" at bounding box center [328, 281] width 74 height 25
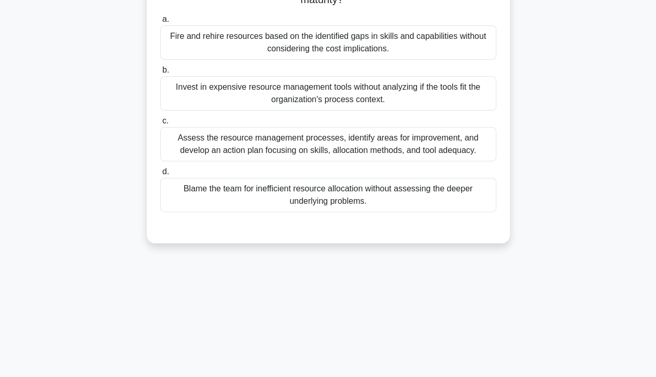
scroll to position [0, 0]
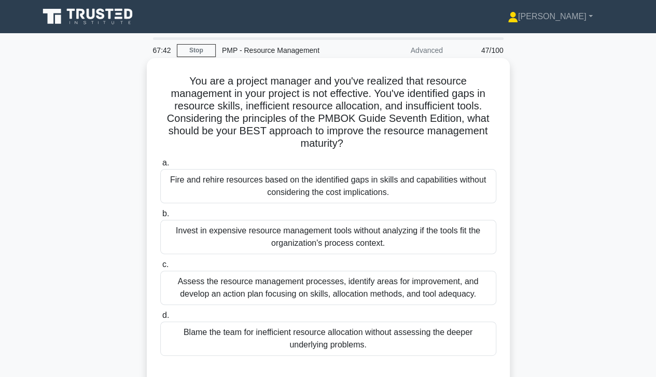
click at [218, 288] on div "Assess the resource management processes, identify areas for improvement, and d…" at bounding box center [328, 288] width 336 height 34
click at [160, 268] on input "c. Assess the resource management processes, identify areas for improvement, an…" at bounding box center [160, 264] width 0 height 7
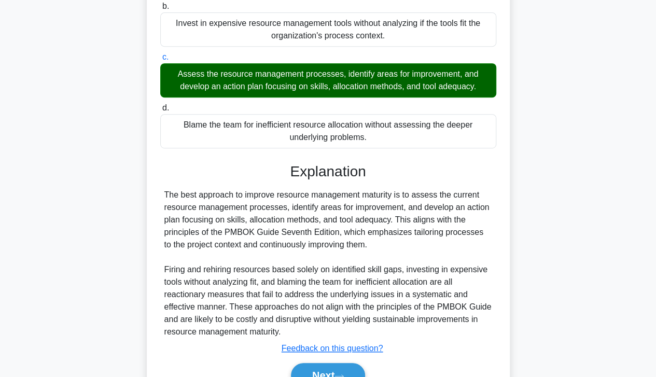
scroll to position [261, 0]
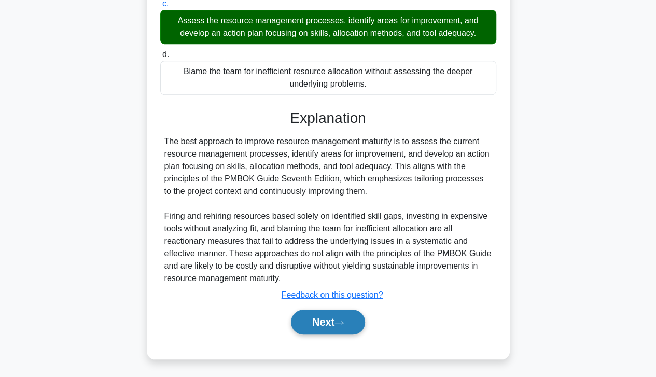
click at [327, 329] on button "Next" at bounding box center [328, 322] width 74 height 25
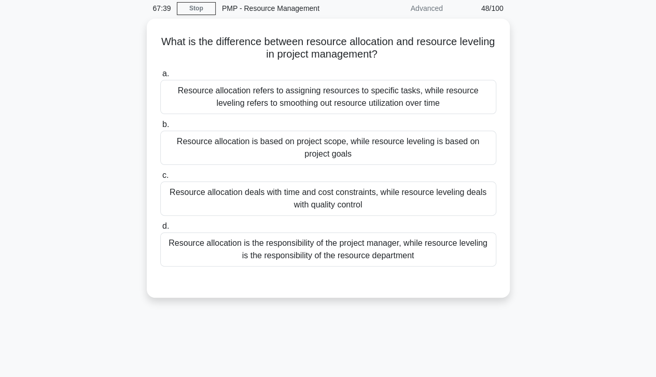
scroll to position [0, 0]
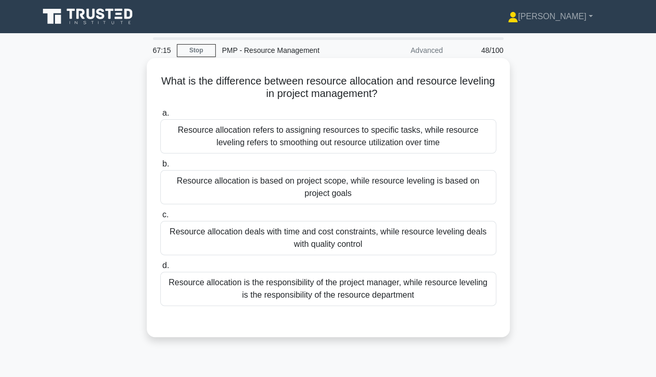
click at [263, 188] on div "Resource allocation is based on project scope, while resource leveling is based…" at bounding box center [328, 187] width 336 height 34
click at [160, 167] on input "b. Resource allocation is based on project scope, while resource leveling is ba…" at bounding box center [160, 164] width 0 height 7
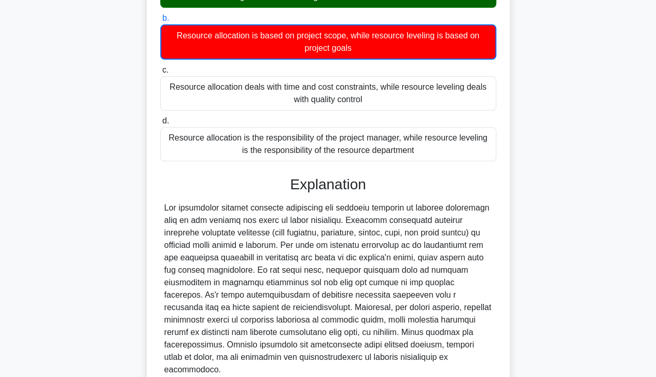
scroll to position [225, 0]
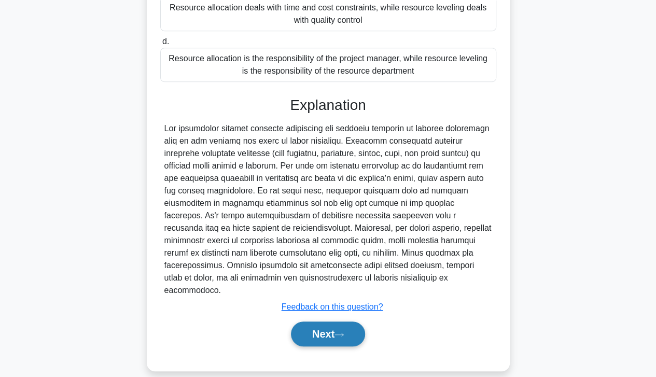
click at [309, 328] on button "Next" at bounding box center [328, 334] width 74 height 25
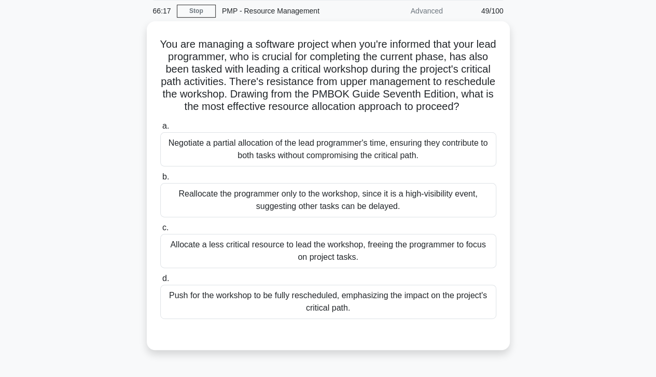
scroll to position [40, 0]
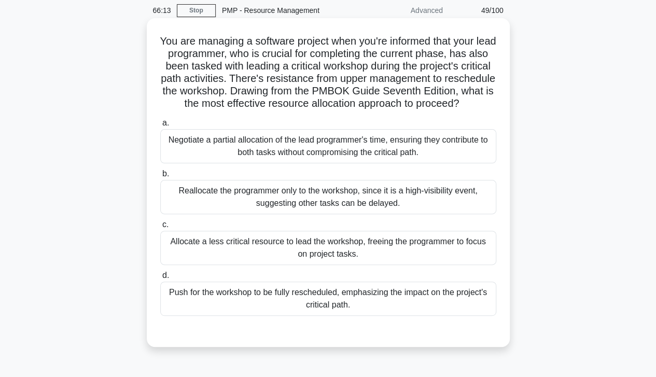
click at [187, 159] on div "Negotiate a partial allocation of the lead programmer's time, ensuring they con…" at bounding box center [328, 146] width 336 height 34
click at [160, 127] on input "a. Negotiate a partial allocation of the lead programmer's time, ensuring they …" at bounding box center [160, 123] width 0 height 7
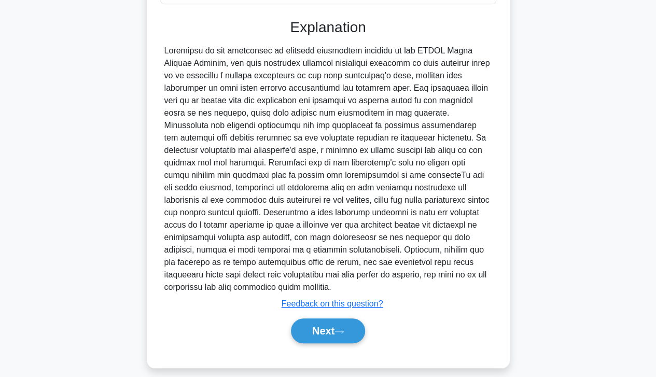
scroll to position [360, 0]
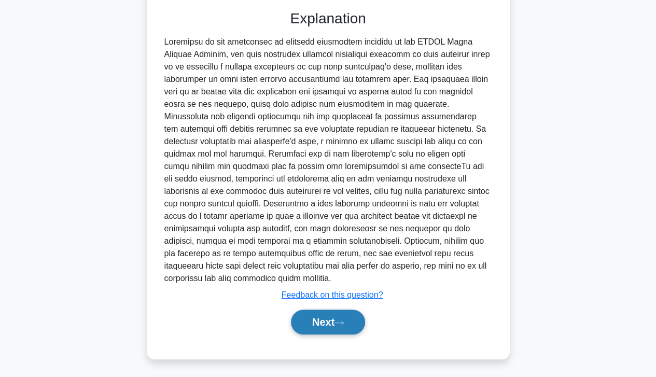
click at [325, 324] on button "Next" at bounding box center [328, 322] width 74 height 25
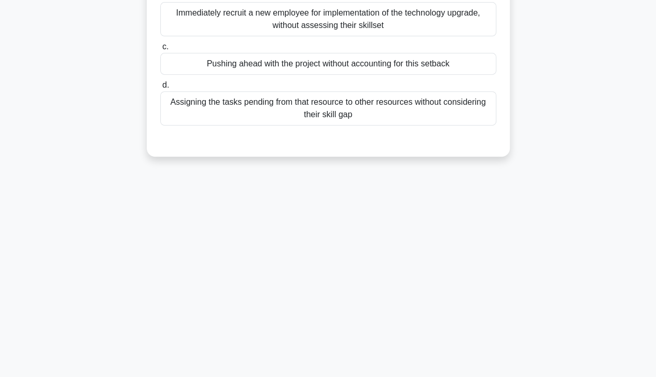
scroll to position [0, 0]
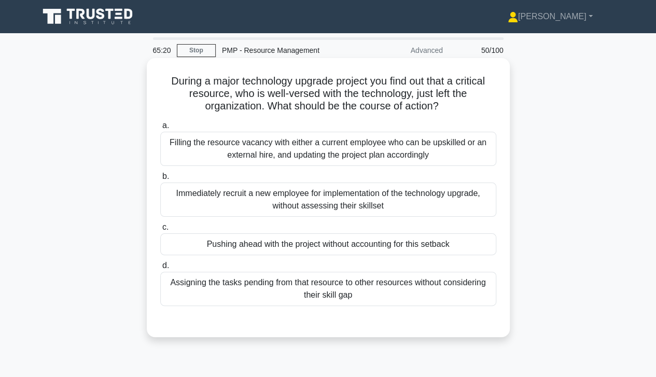
click at [195, 160] on div "Filling the resource vacancy with either a current employee who can be upskille…" at bounding box center [328, 149] width 336 height 34
click at [160, 129] on input "a. Filling the resource vacancy with either a current employee who can be upski…" at bounding box center [160, 125] width 0 height 7
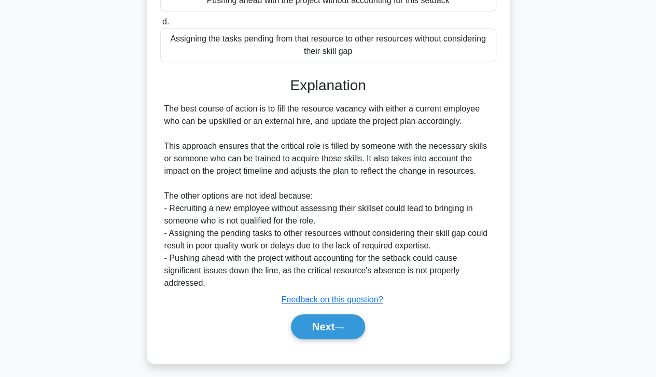
scroll to position [248, 0]
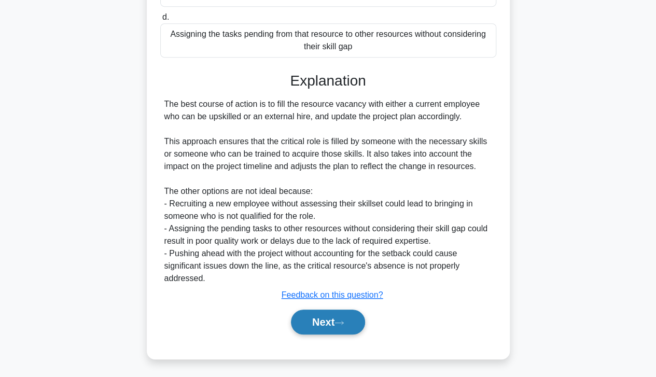
click at [325, 327] on button "Next" at bounding box center [328, 322] width 74 height 25
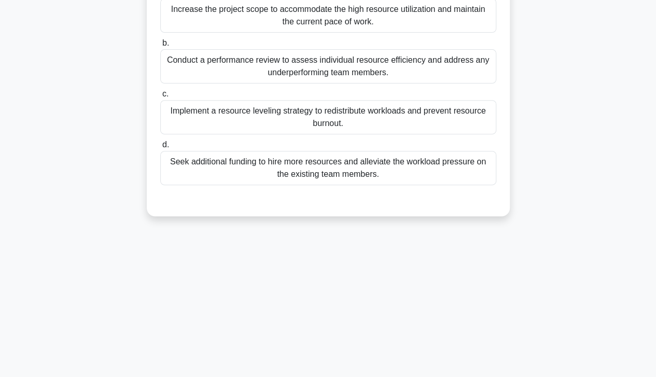
scroll to position [0, 0]
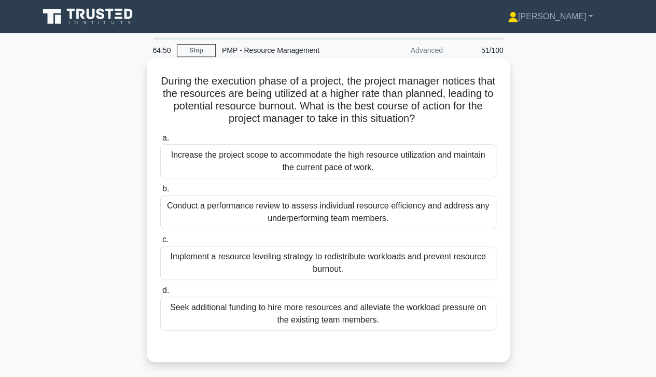
click at [190, 274] on div "Implement a resource leveling strategy to redistribute workloads and prevent re…" at bounding box center [328, 263] width 336 height 34
click at [160, 243] on input "c. Implement a resource leveling strategy to redistribute workloads and prevent…" at bounding box center [160, 239] width 0 height 7
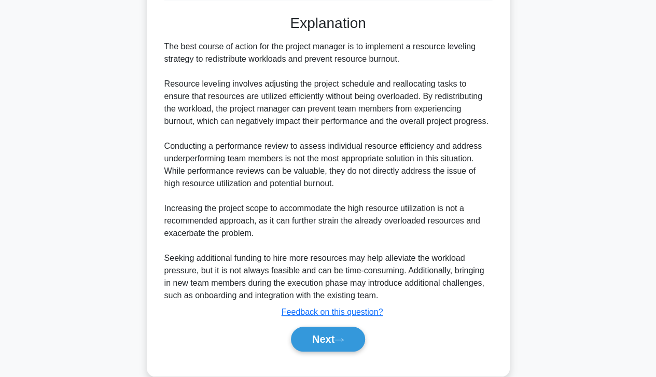
scroll to position [332, 0]
click at [313, 341] on button "Next" at bounding box center [328, 338] width 74 height 25
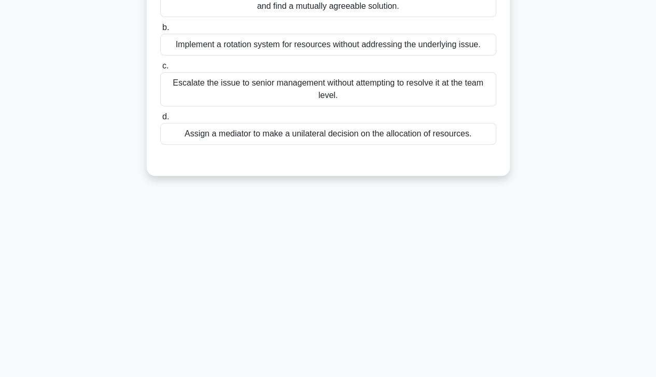
scroll to position [0, 0]
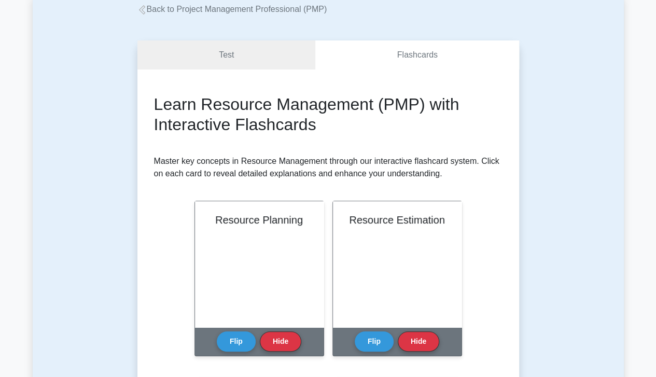
scroll to position [63, 0]
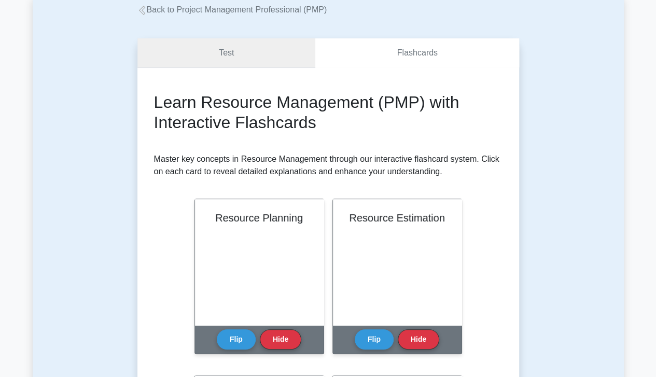
click at [201, 68] on link "Test" at bounding box center [226, 53] width 178 height 30
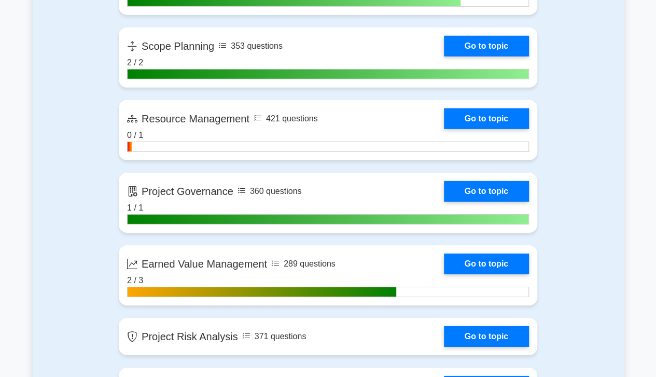
scroll to position [1565, 0]
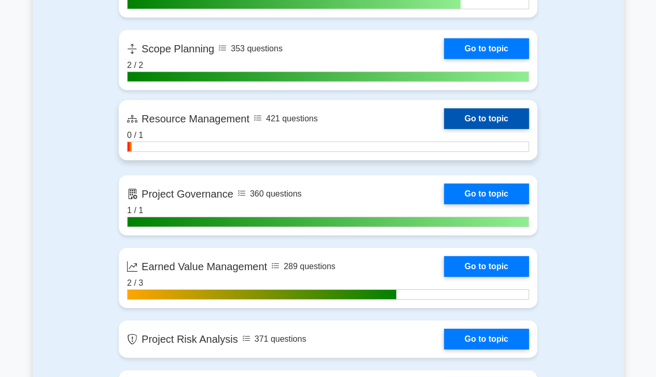
click at [495, 114] on link "Go to topic" at bounding box center [486, 118] width 85 height 21
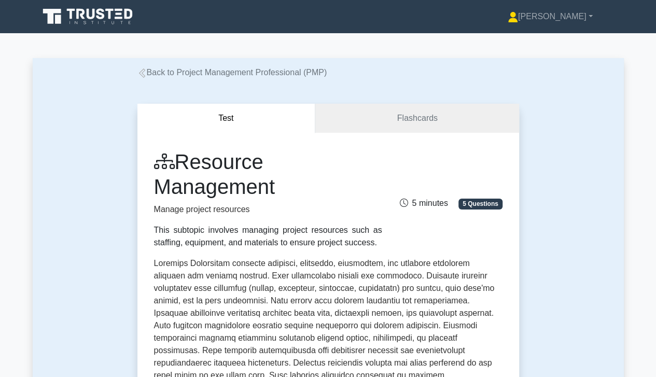
click at [244, 69] on link "Back to Project Management Professional (PMP)" at bounding box center [232, 72] width 190 height 9
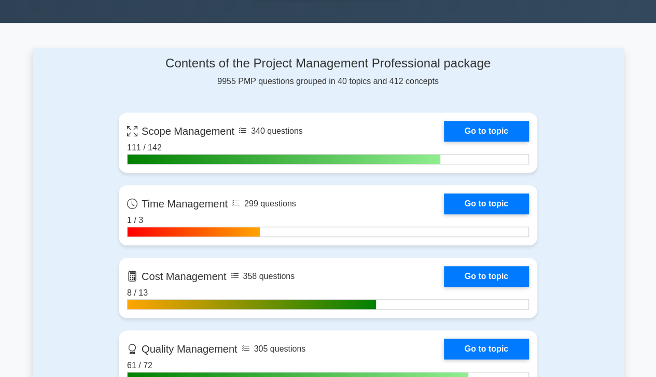
scroll to position [393, 0]
